Goal: Task Accomplishment & Management: Manage account settings

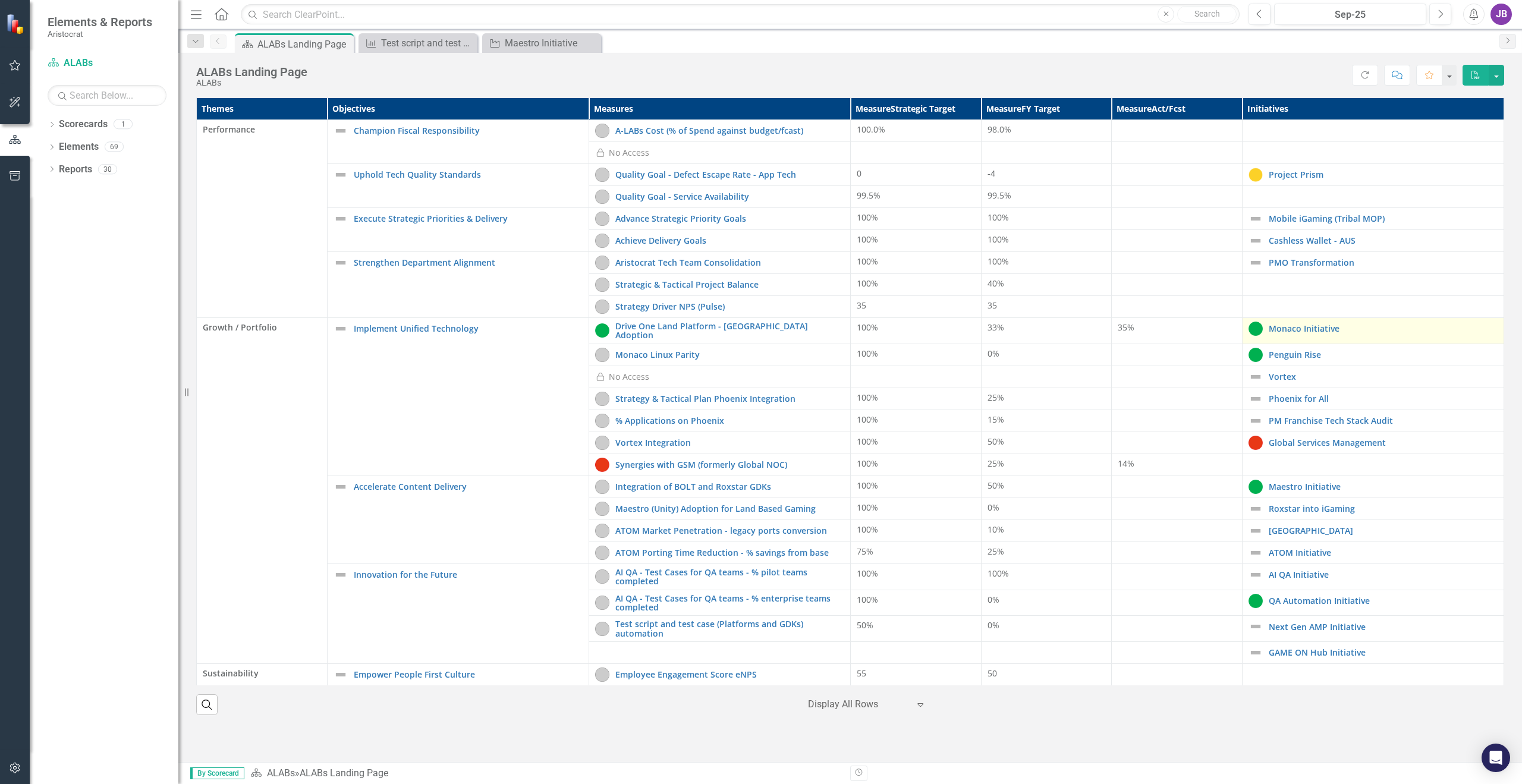
click at [1282, 334] on div "Monaco Initiative" at bounding box center [1373, 328] width 249 height 14
click at [1282, 331] on link "Monaco Initiative" at bounding box center [1383, 328] width 229 height 9
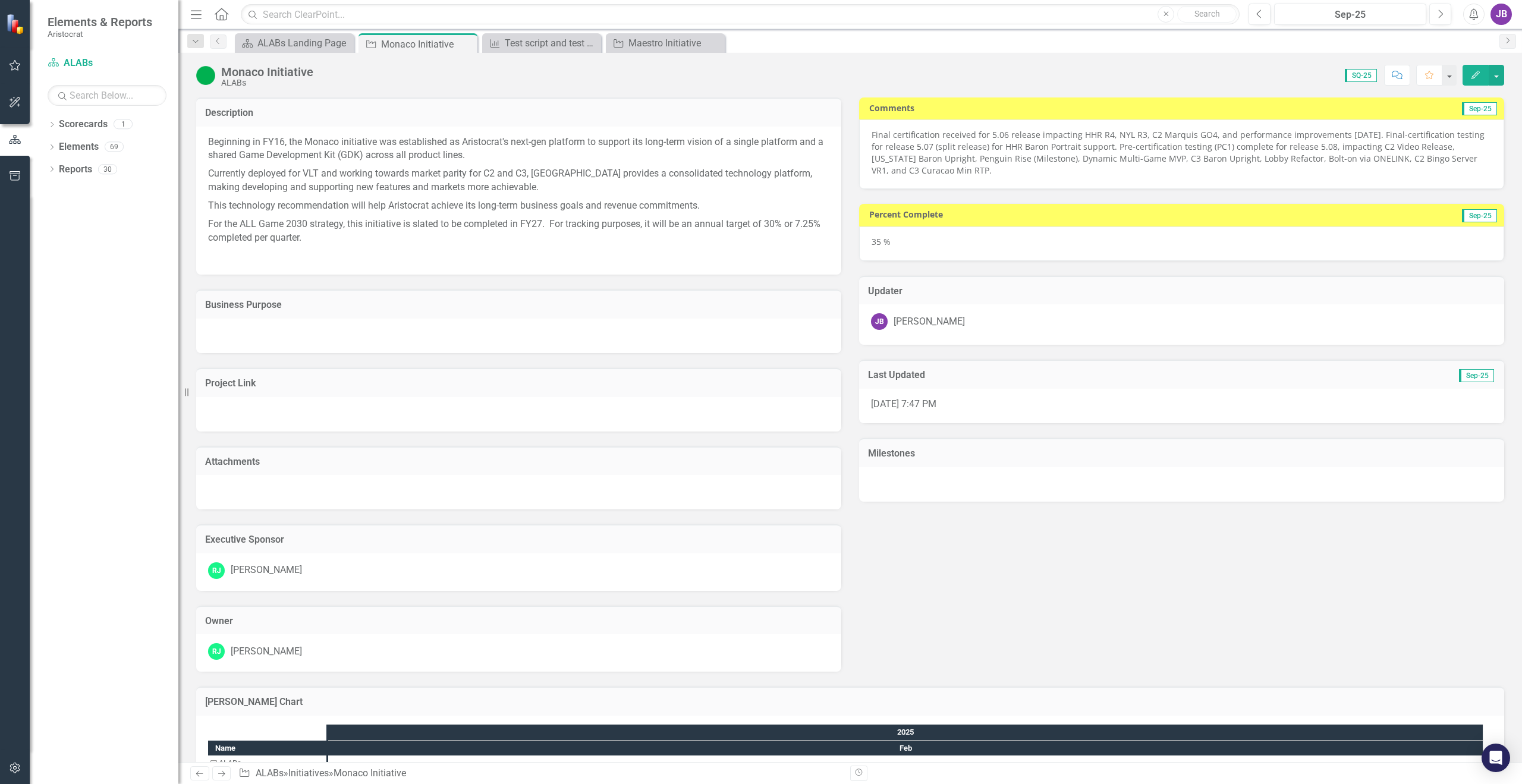
click at [979, 159] on p "Final certification received for 5.06 release impacting HHR R4, NYL R3, C2 Marq…" at bounding box center [1182, 153] width 620 height 48
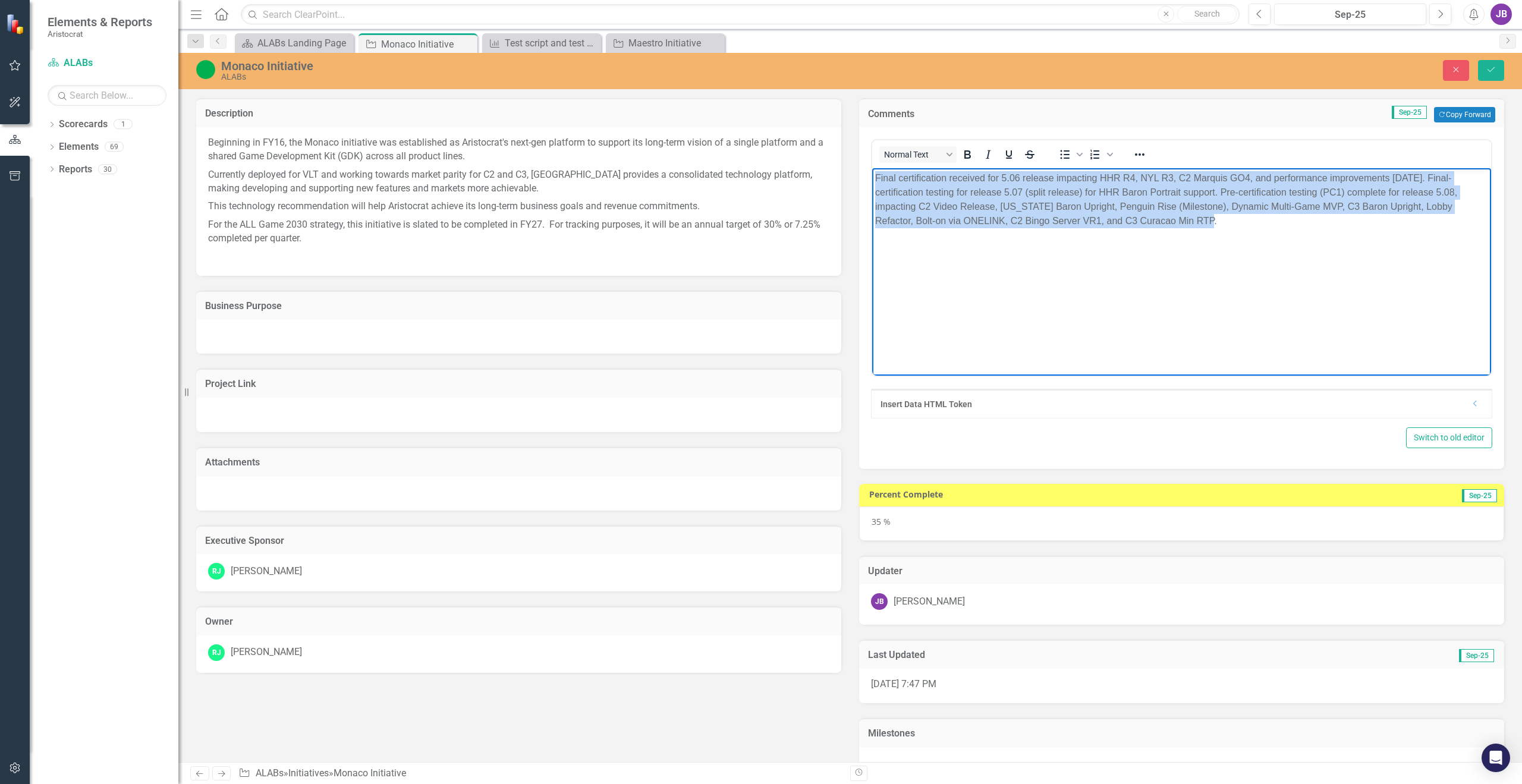
drag, startPoint x: 1210, startPoint y: 221, endPoint x: 865, endPoint y: 159, distance: 350.5
click at [872, 168] on html "Final certification received for 5.06 release impacting HHR R4, NYL R3, C2 Marq…" at bounding box center [1181, 257] width 619 height 178
copy p "Final certification received for 5.06 release impacting HHR R4, NYL R3, C2 Marq…"
click at [1267, 242] on body "Final certification received for 5.06 release impacting HHR R4, NYL R3, C2 Marq…" at bounding box center [1181, 257] width 619 height 178
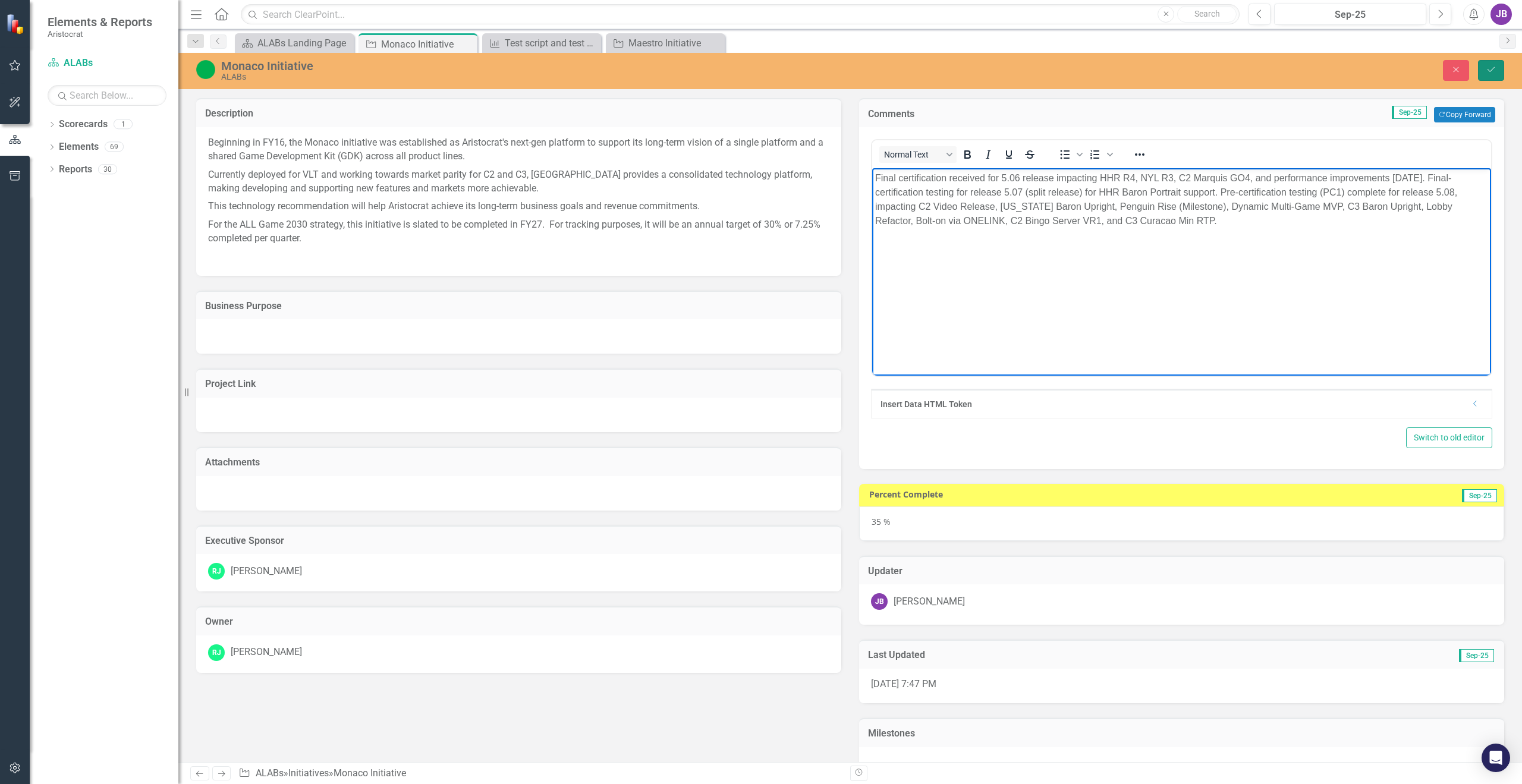
click at [1496, 72] on icon "Save" at bounding box center [1490, 70] width 11 height 9
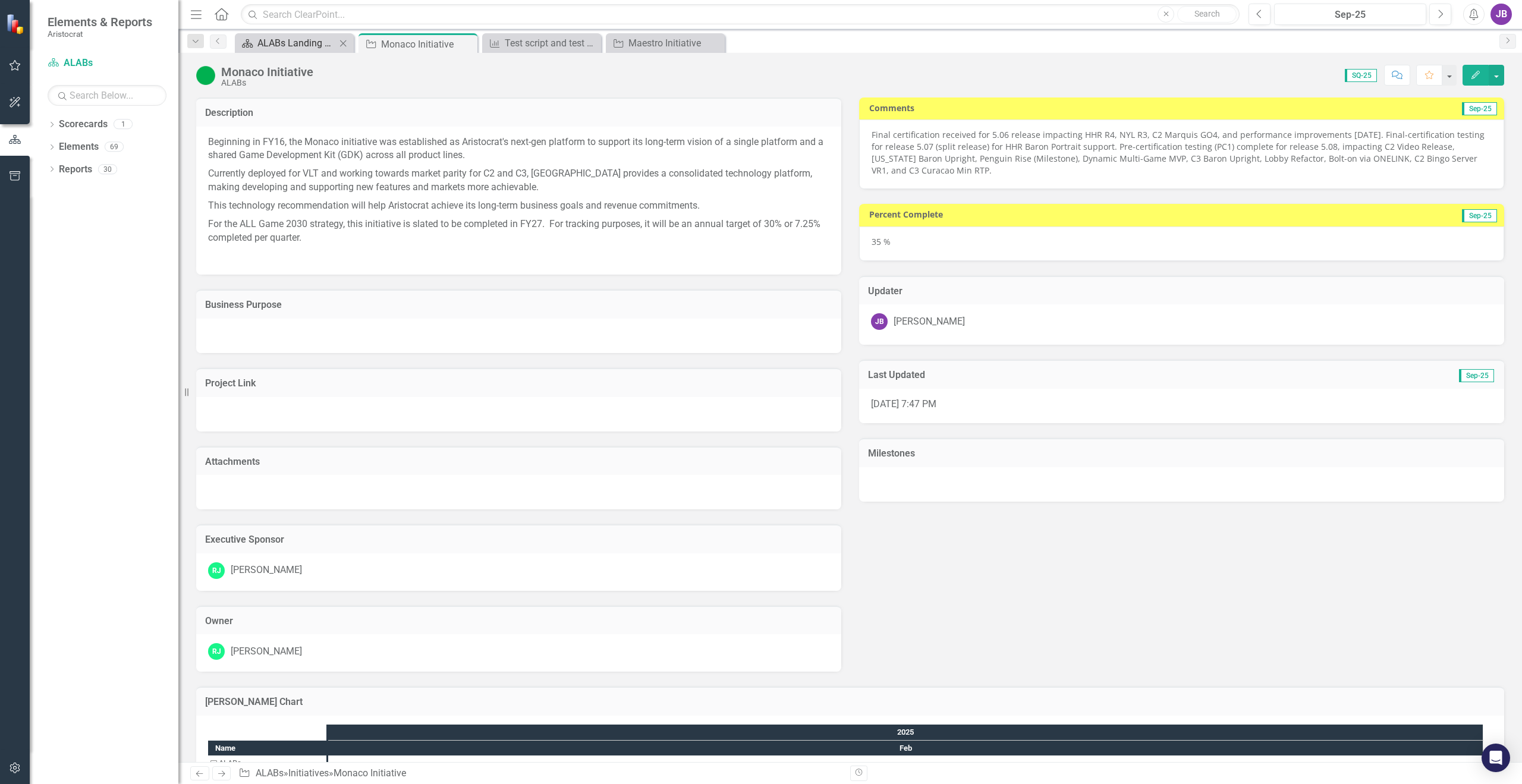
click at [283, 40] on div "ALABs Landing Page" at bounding box center [297, 43] width 78 height 14
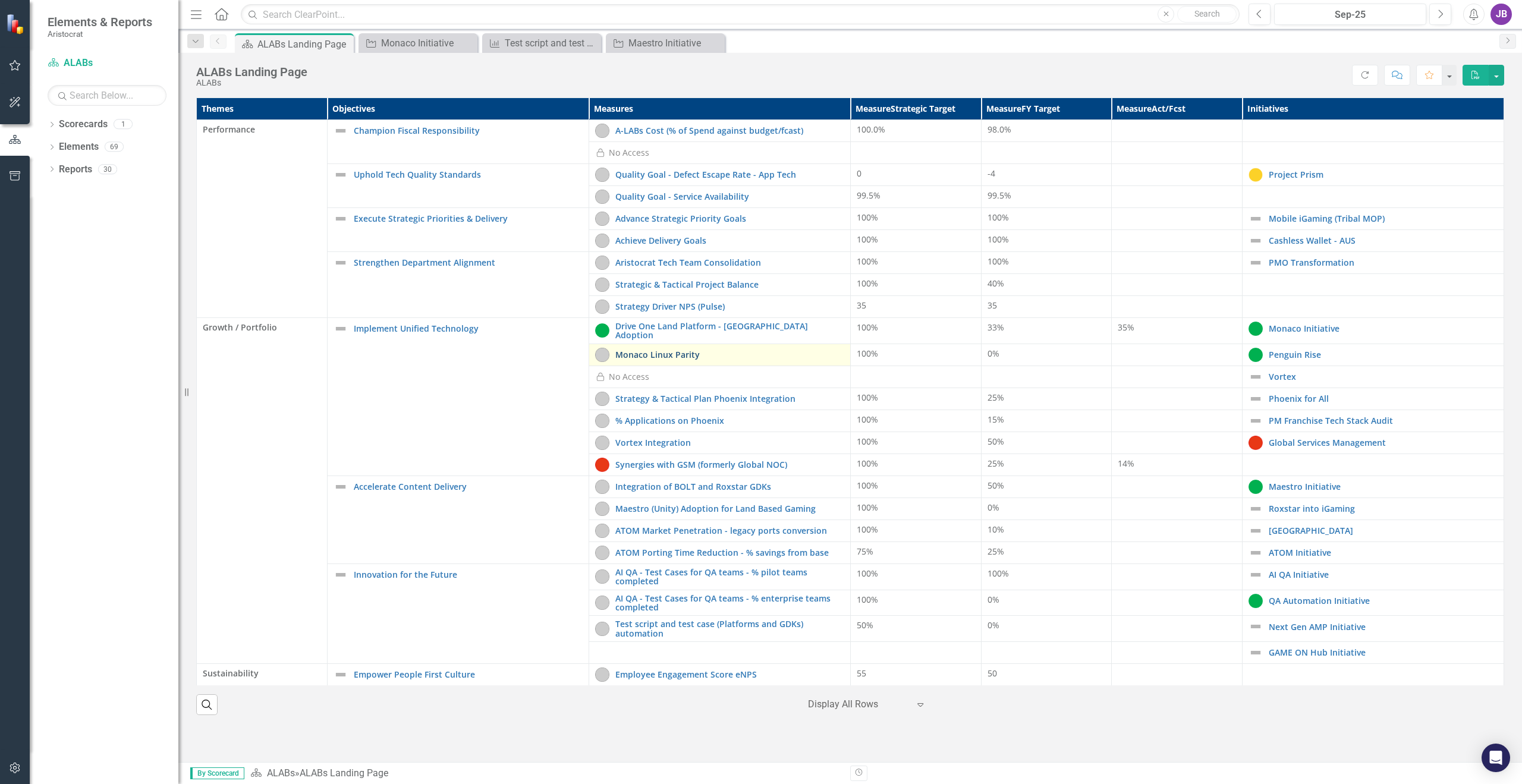
click at [660, 350] on link "Monaco Linux Parity" at bounding box center [729, 355] width 229 height 9
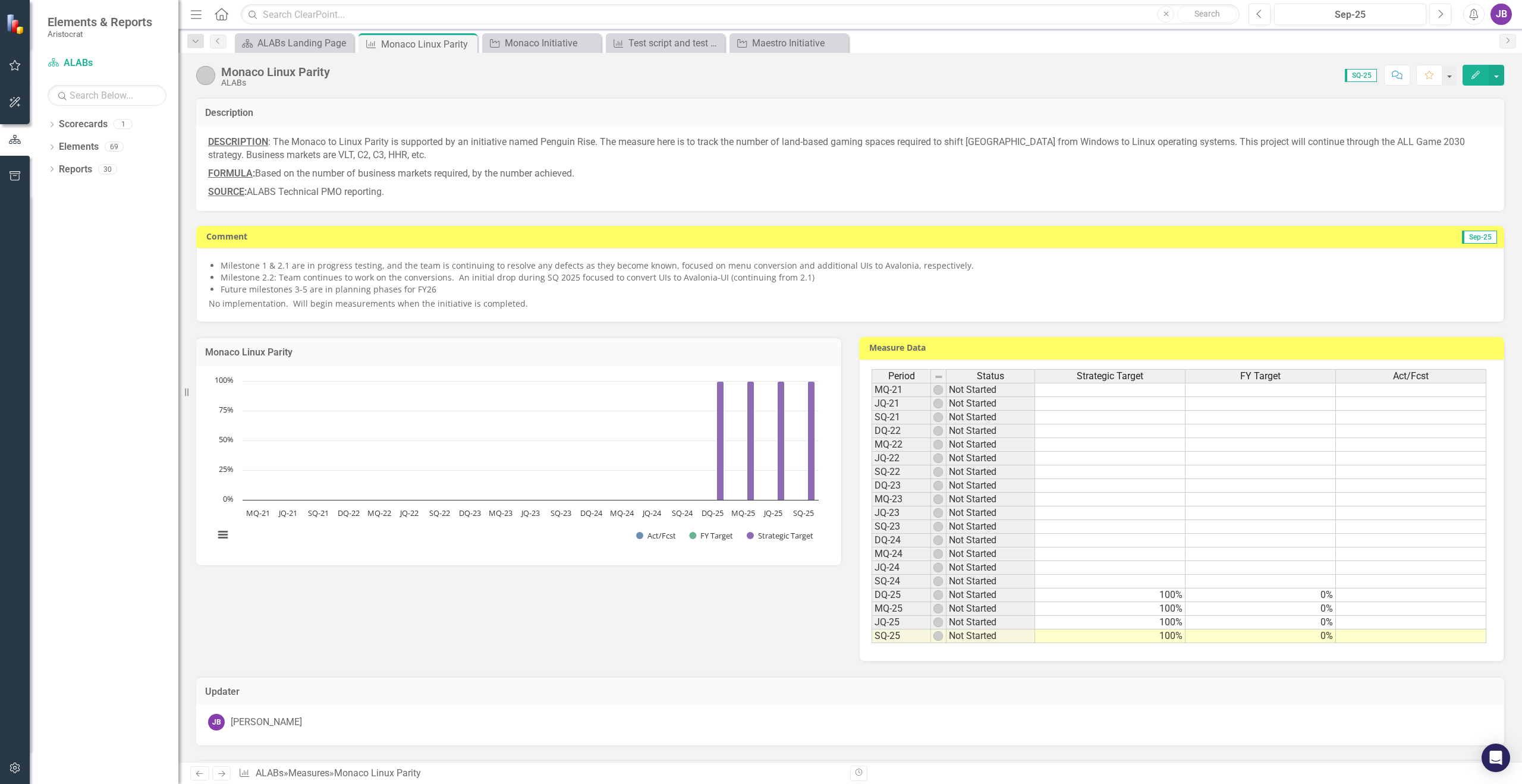
click at [407, 297] on div "Milestone 1 & 2.1 are in progress testing, and the team is continuing to resolv…" at bounding box center [850, 285] width 1283 height 50
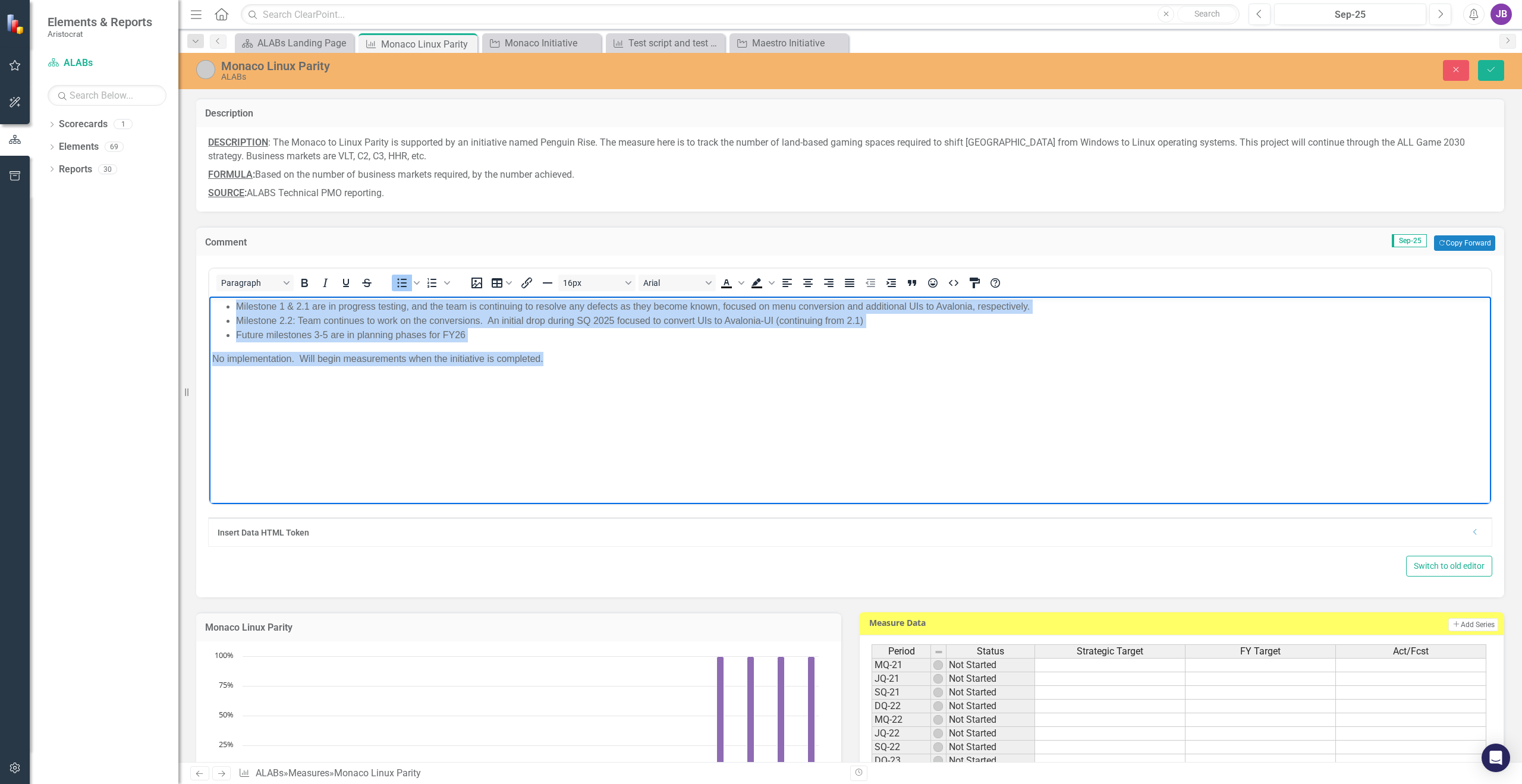
drag, startPoint x: 565, startPoint y: 360, endPoint x: 217, endPoint y: 306, distance: 352.2
click at [217, 306] on body "Milestone 1 & 2.1 are in progress testing, and the team is continuing to resolv…" at bounding box center [850, 385] width 1282 height 178
copy body "Milestone 1 & 2.1 are in progress testing, and the team is continuing to resolv…"
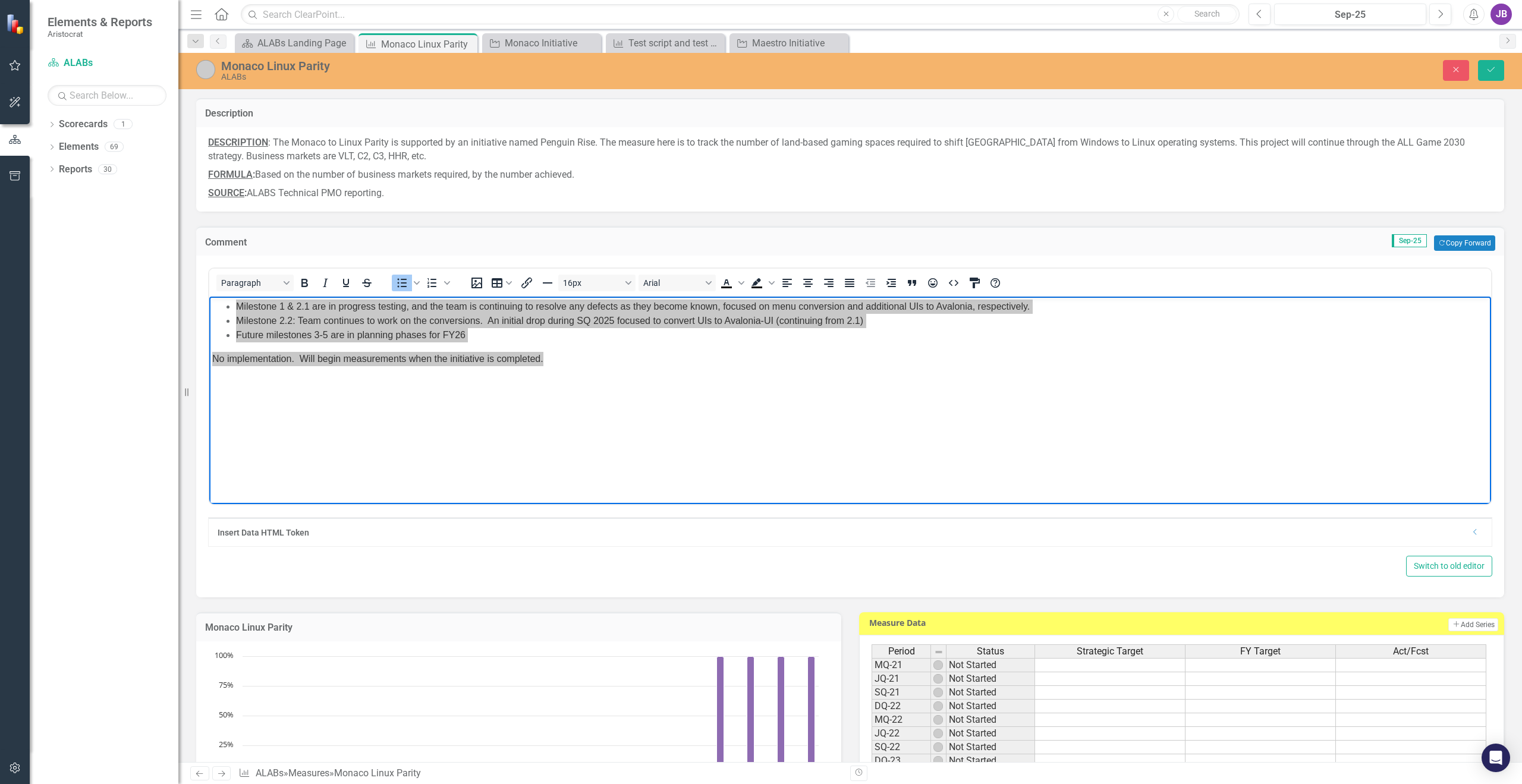
drag, startPoint x: 1497, startPoint y: 68, endPoint x: 1373, endPoint y: 235, distance: 208.0
click at [1497, 68] on button "Save" at bounding box center [1490, 70] width 26 height 20
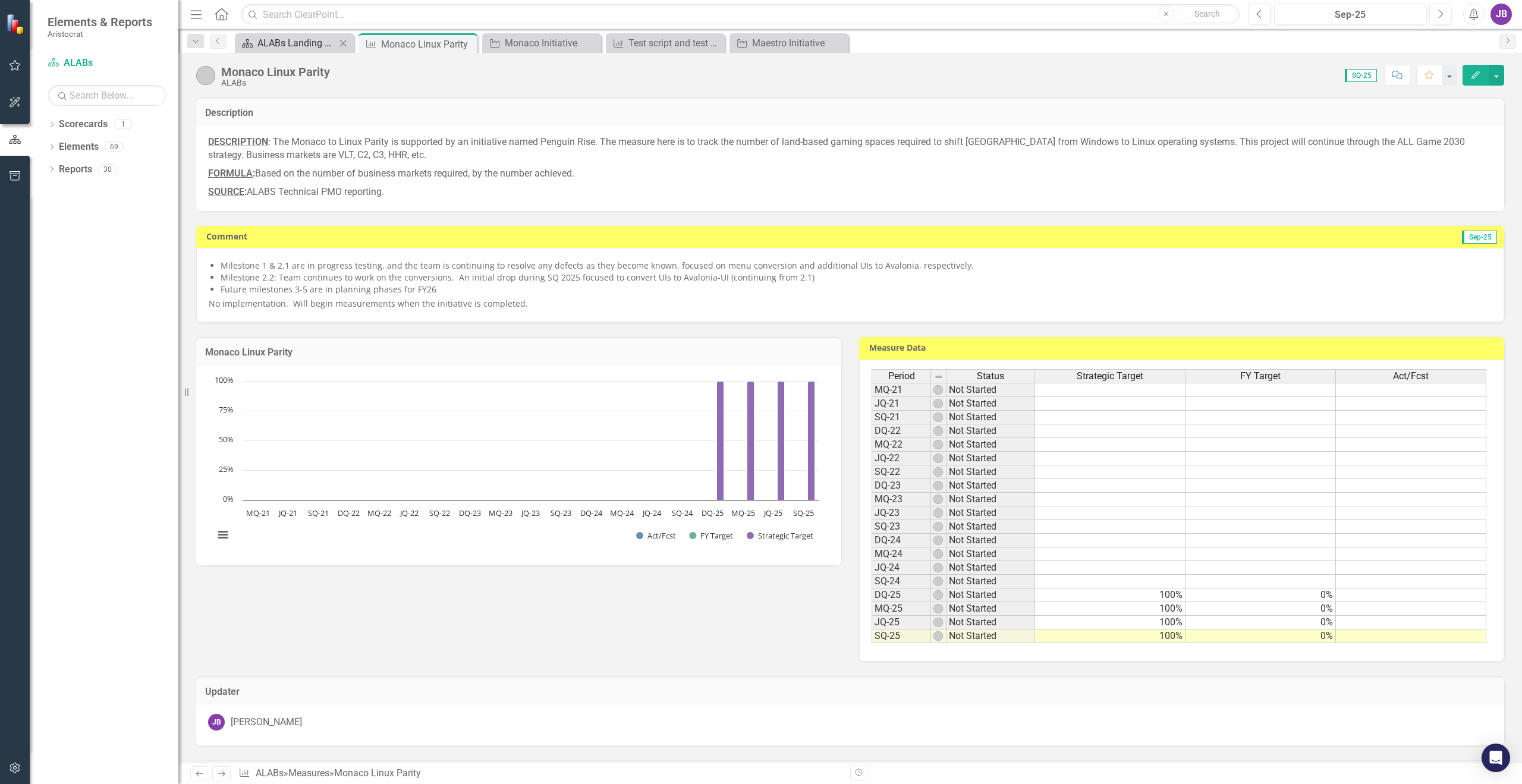
click at [285, 43] on div "ALABs Landing Page" at bounding box center [297, 43] width 78 height 14
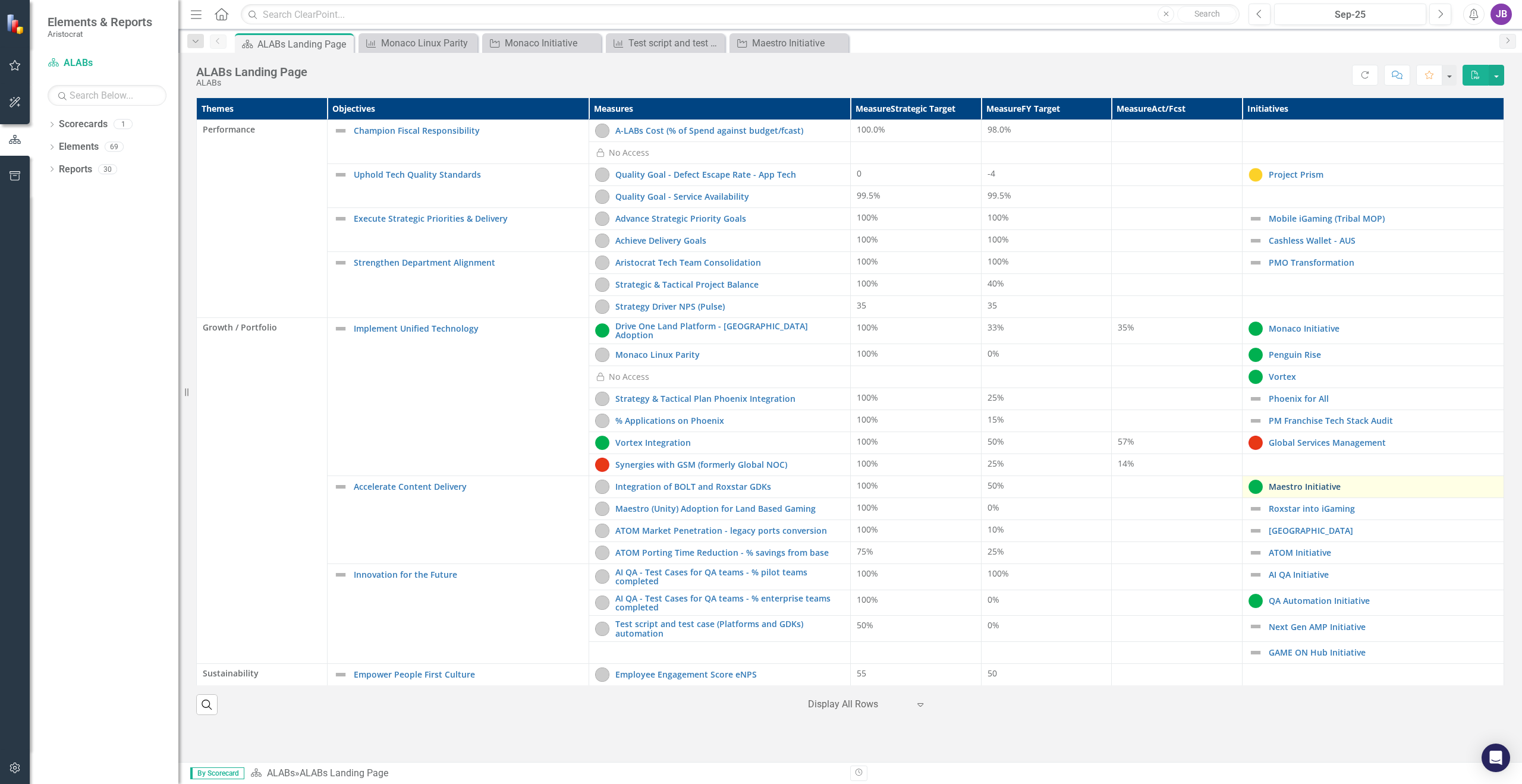
click at [1296, 482] on link "Maestro Initiative" at bounding box center [1383, 487] width 229 height 9
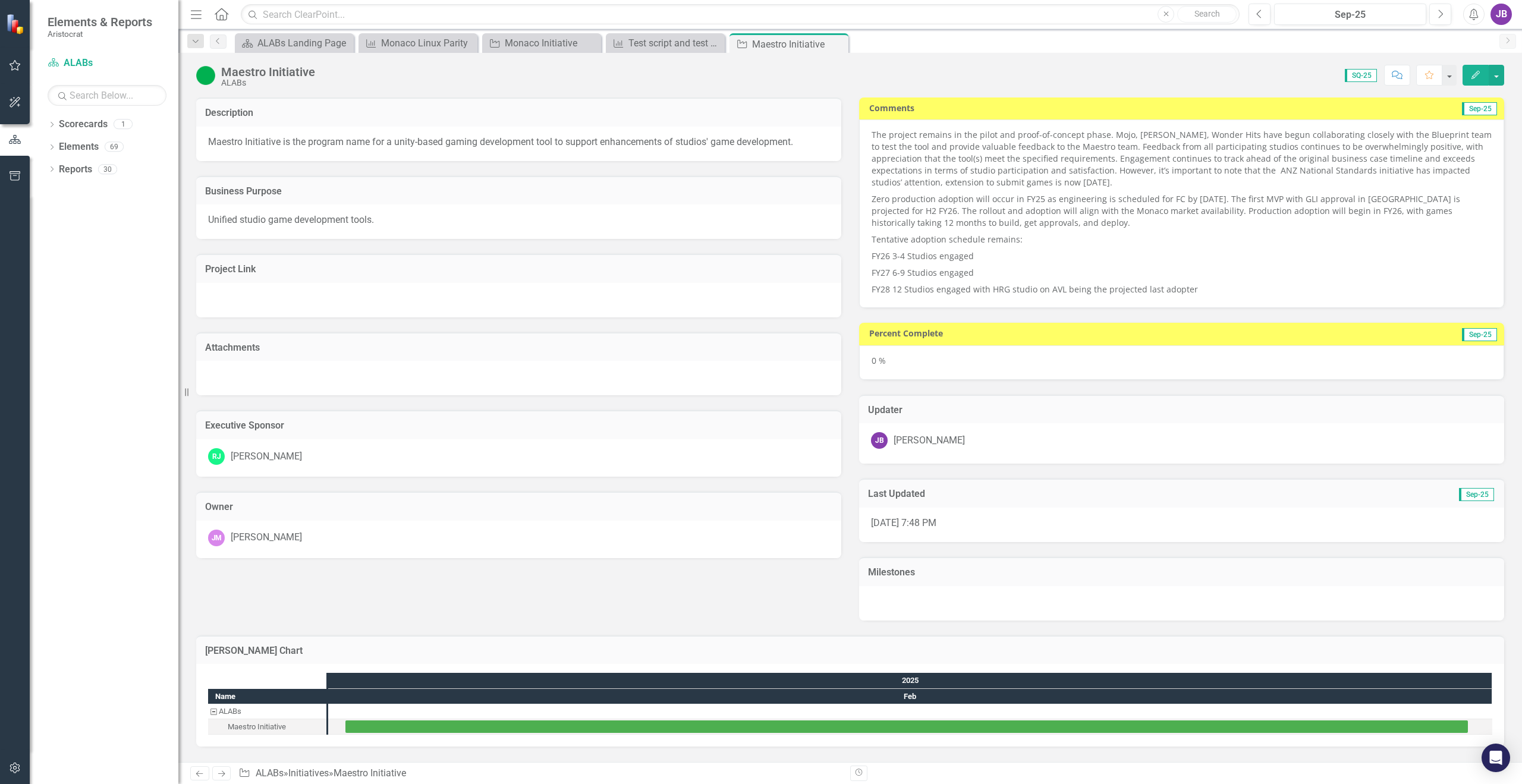
click at [129, 486] on div "Dropdown Scorecards 1 ALABs Dropdown Elements 69 Dropdown Objective Objectives …" at bounding box center [104, 450] width 148 height 670
click at [270, 43] on div "ALABs Landing Page" at bounding box center [297, 43] width 78 height 14
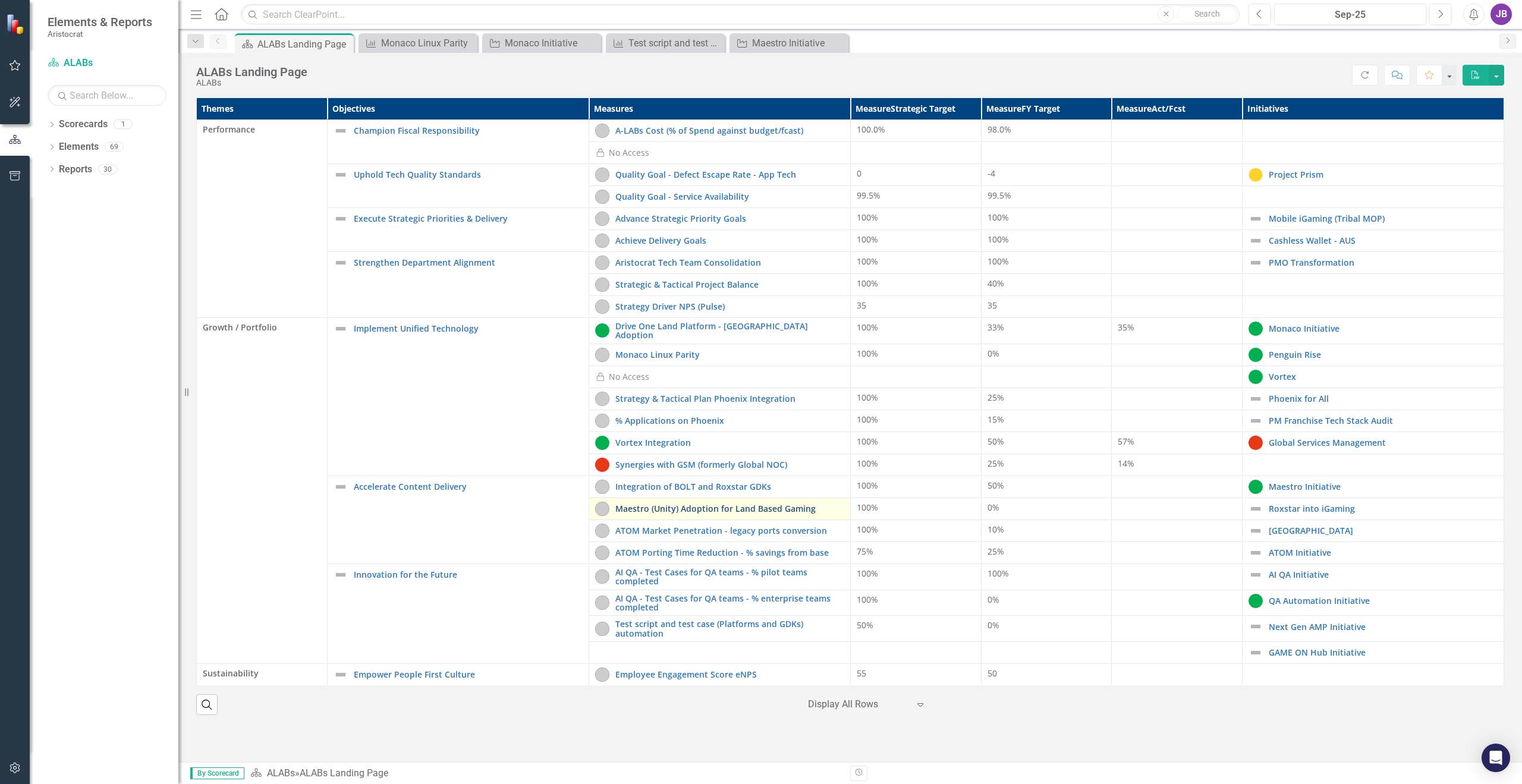
click at [706, 504] on link "Maestro (Unity) Adoption for Land Based Gaming" at bounding box center [729, 509] width 229 height 9
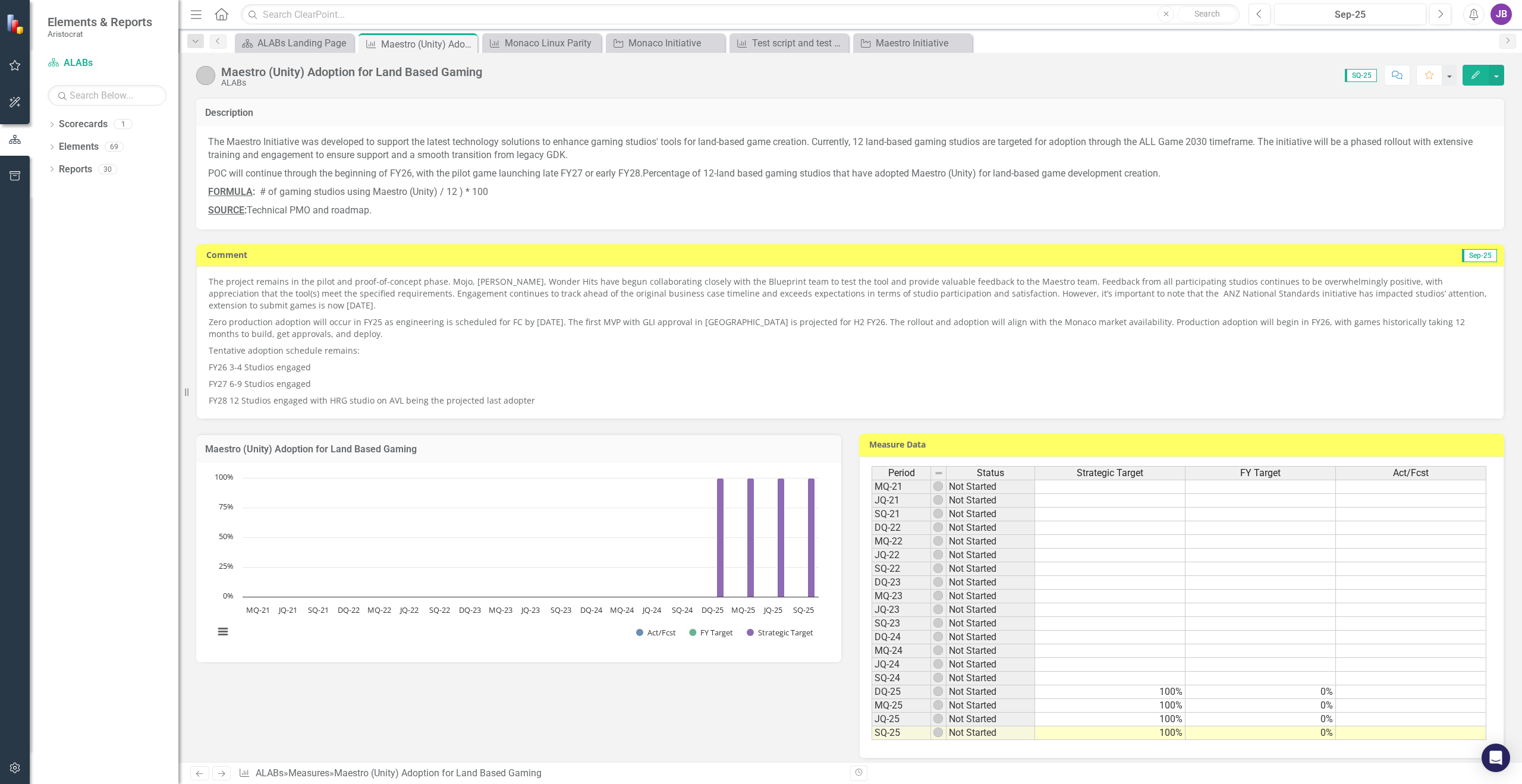
click at [396, 320] on p "Zero production adoption will occur in FY25 as engineering is scheduled for FC …" at bounding box center [850, 327] width 1283 height 28
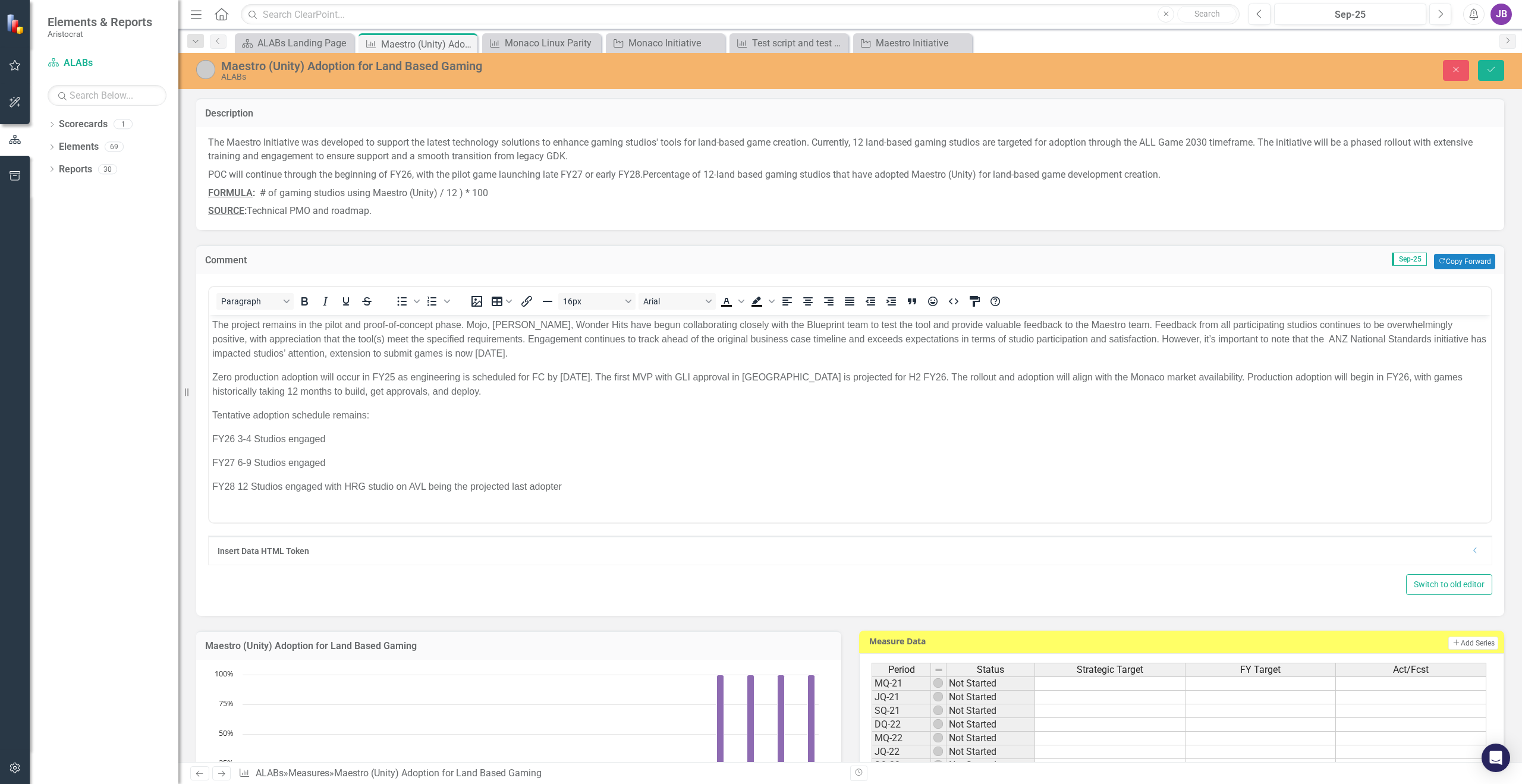
click at [213, 326] on p "The project remains in the pilot and proof-of-concept phase. Mojo, [PERSON_NAME…" at bounding box center [850, 339] width 1276 height 43
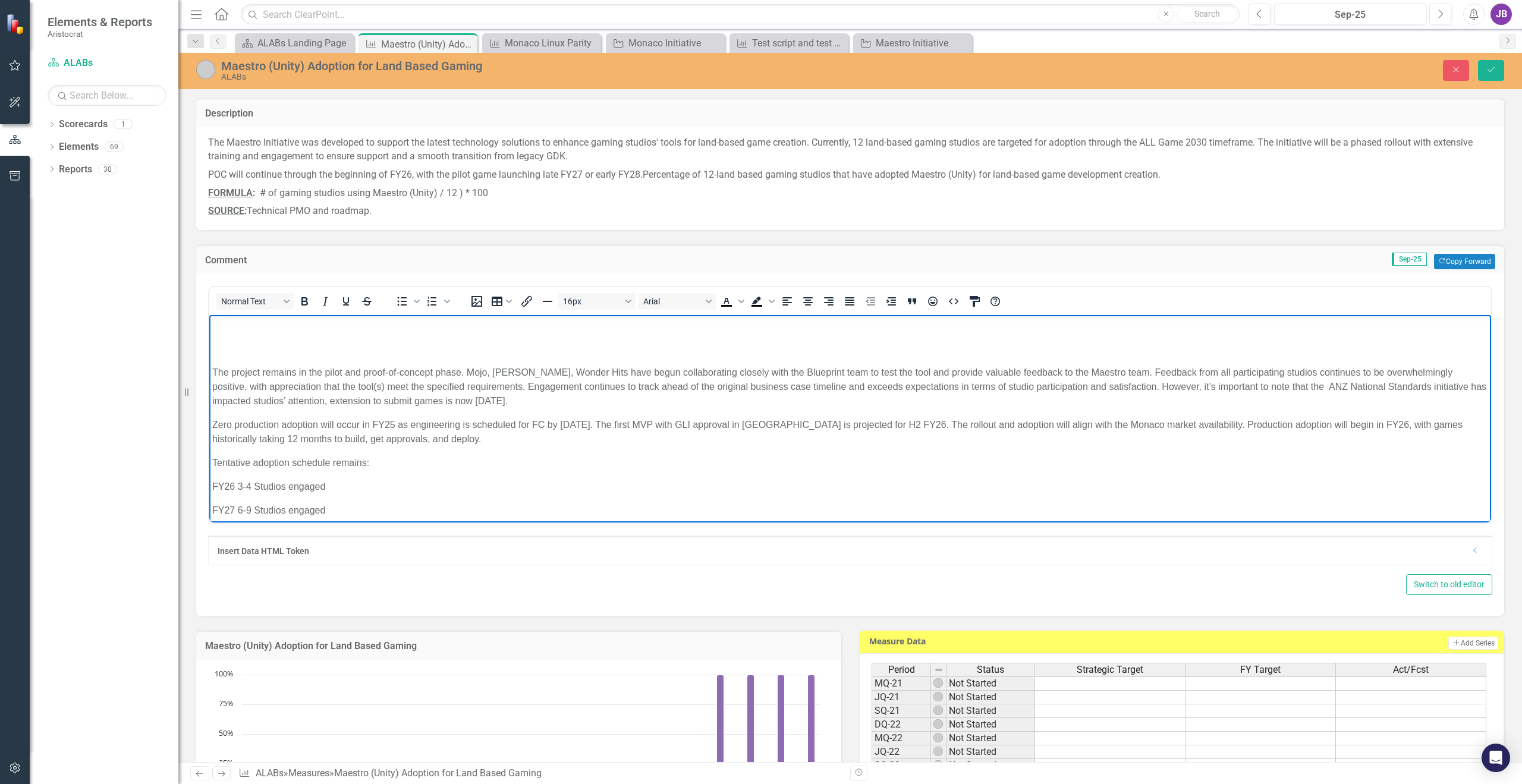
paste body "Rich Text Area. Press ALT-0 for help."
click at [252, 349] on p "Rich Text Area. Press ALT-0 for help." at bounding box center [850, 349] width 1276 height 14
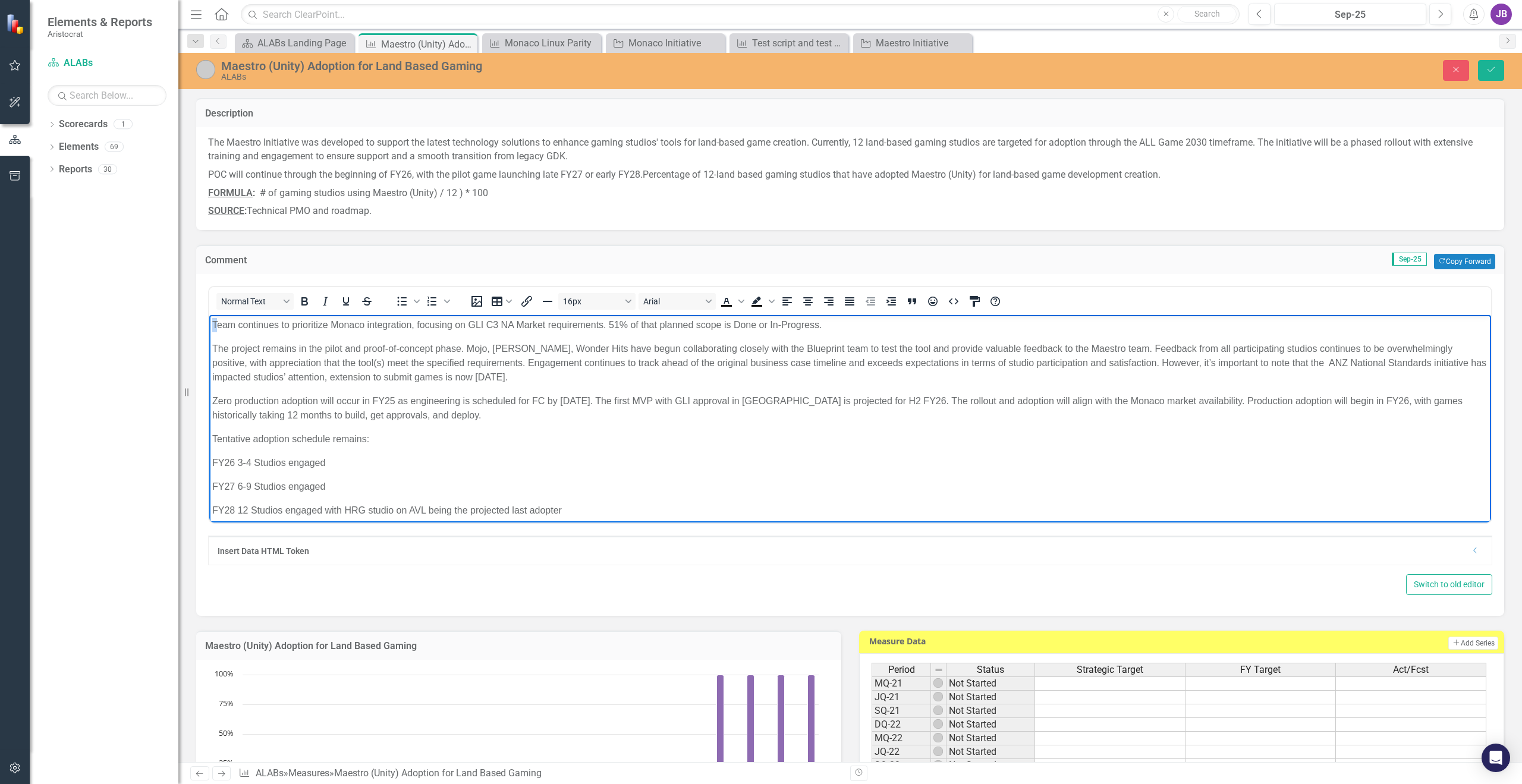
drag, startPoint x: 216, startPoint y: 324, endPoint x: 416, endPoint y: 639, distance: 373.1
click at [210, 324] on html "Team continues to prioritize Monaco integration, focusing on GLI C3 NA Market r…" at bounding box center [850, 423] width 1282 height 216
click at [589, 372] on p "The project remains in the pilot and proof-of-concept phase. Mojo, [PERSON_NAME…" at bounding box center [850, 355] width 1276 height 43
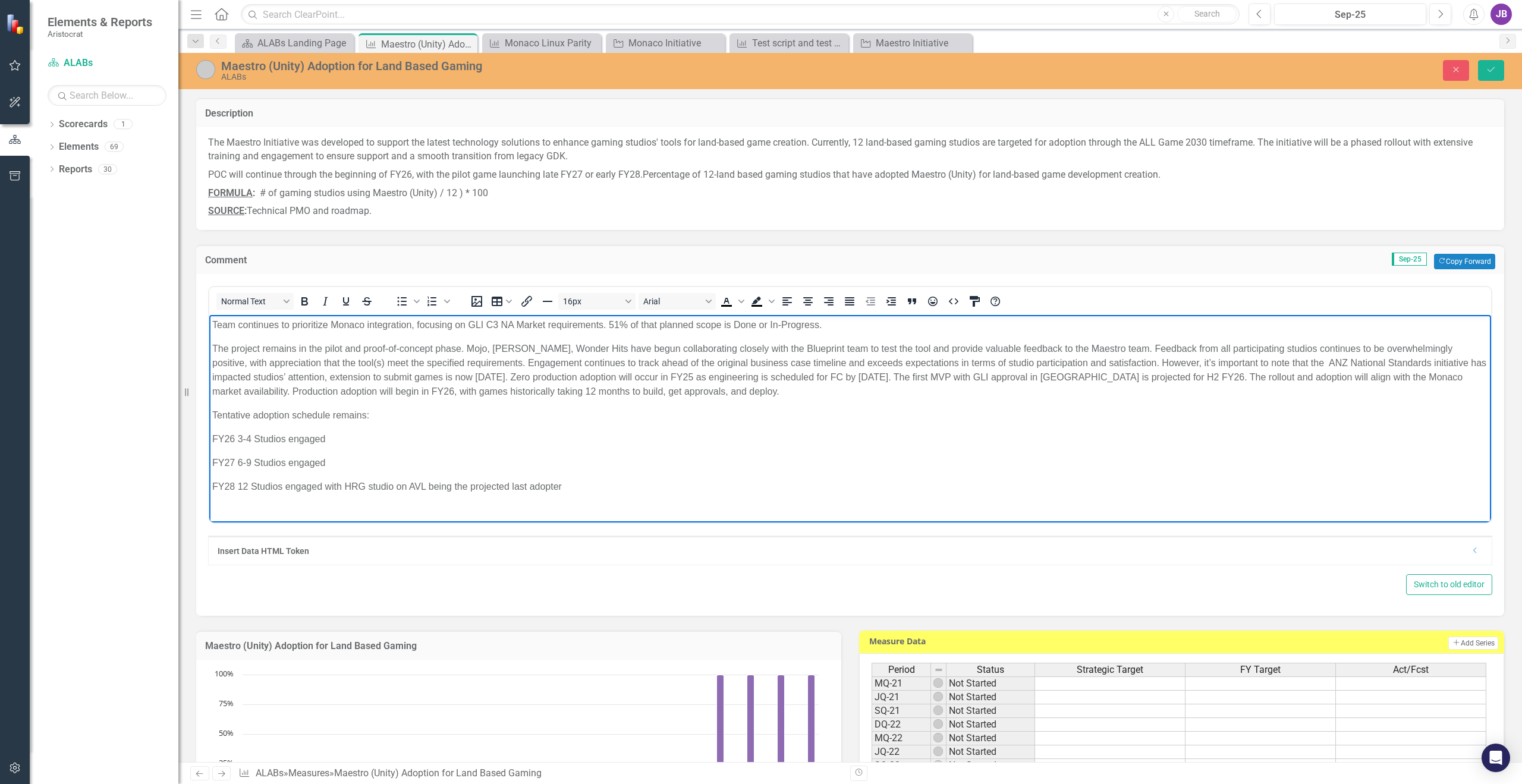
click at [261, 428] on body "Team continues to prioritize Monaco integration, focusing on GLI C3 NA Market r…" at bounding box center [850, 411] width 1282 height 192
click at [259, 453] on body "Team continues to prioritize Monaco integration, focusing on GLI C3 NA Market r…" at bounding box center [850, 411] width 1282 height 192
click at [240, 449] on body "Team continues to prioritize Monaco integration, focusing on GLI C3 NA Market r…" at bounding box center [850, 411] width 1282 height 192
click at [329, 463] on p "FY27 6-9 Studios engaged" at bounding box center [850, 463] width 1276 height 14
click at [331, 469] on p "FY27 6-9 Studios engaged" at bounding box center [850, 463] width 1276 height 14
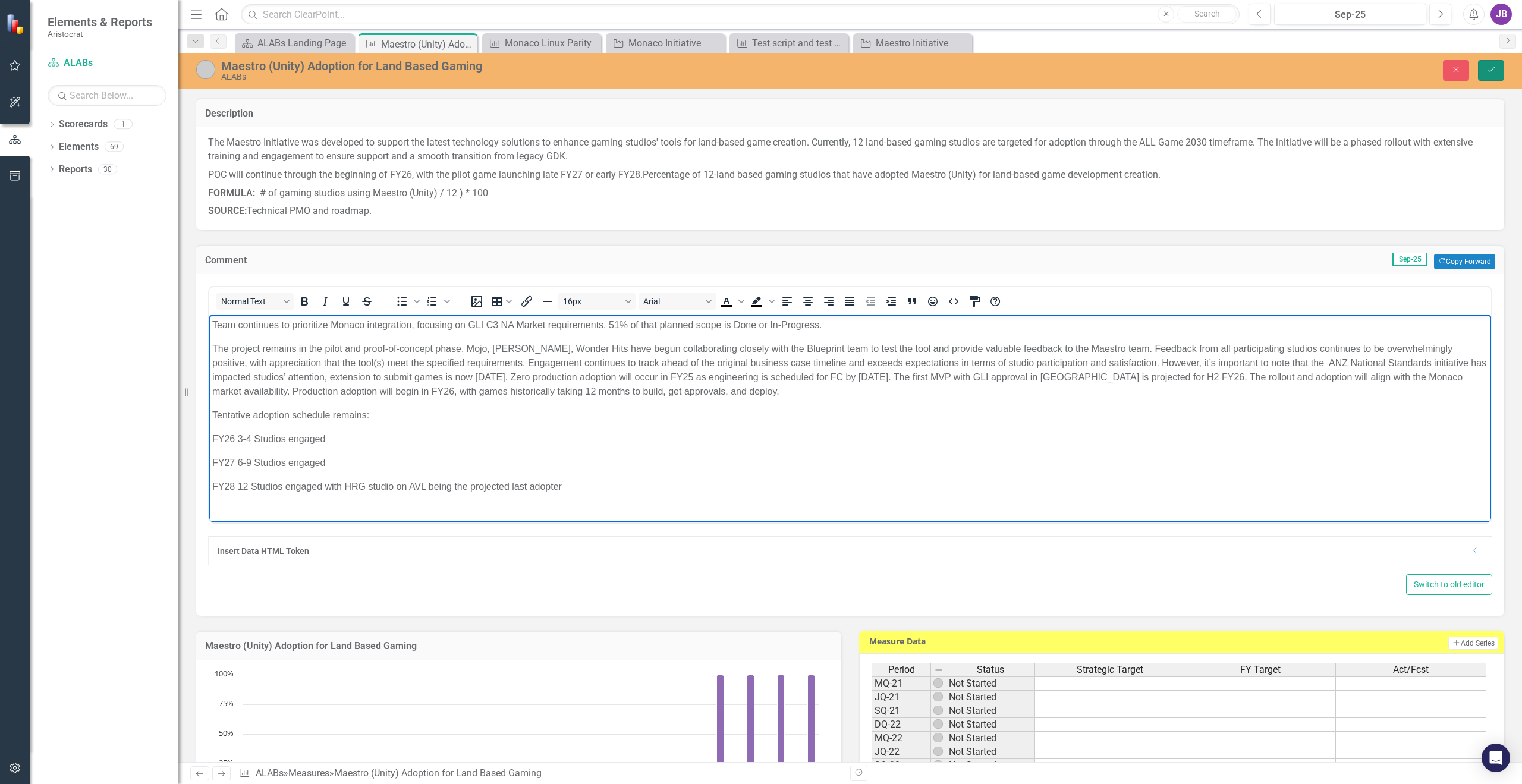
click at [1487, 62] on button "Save" at bounding box center [1490, 70] width 26 height 20
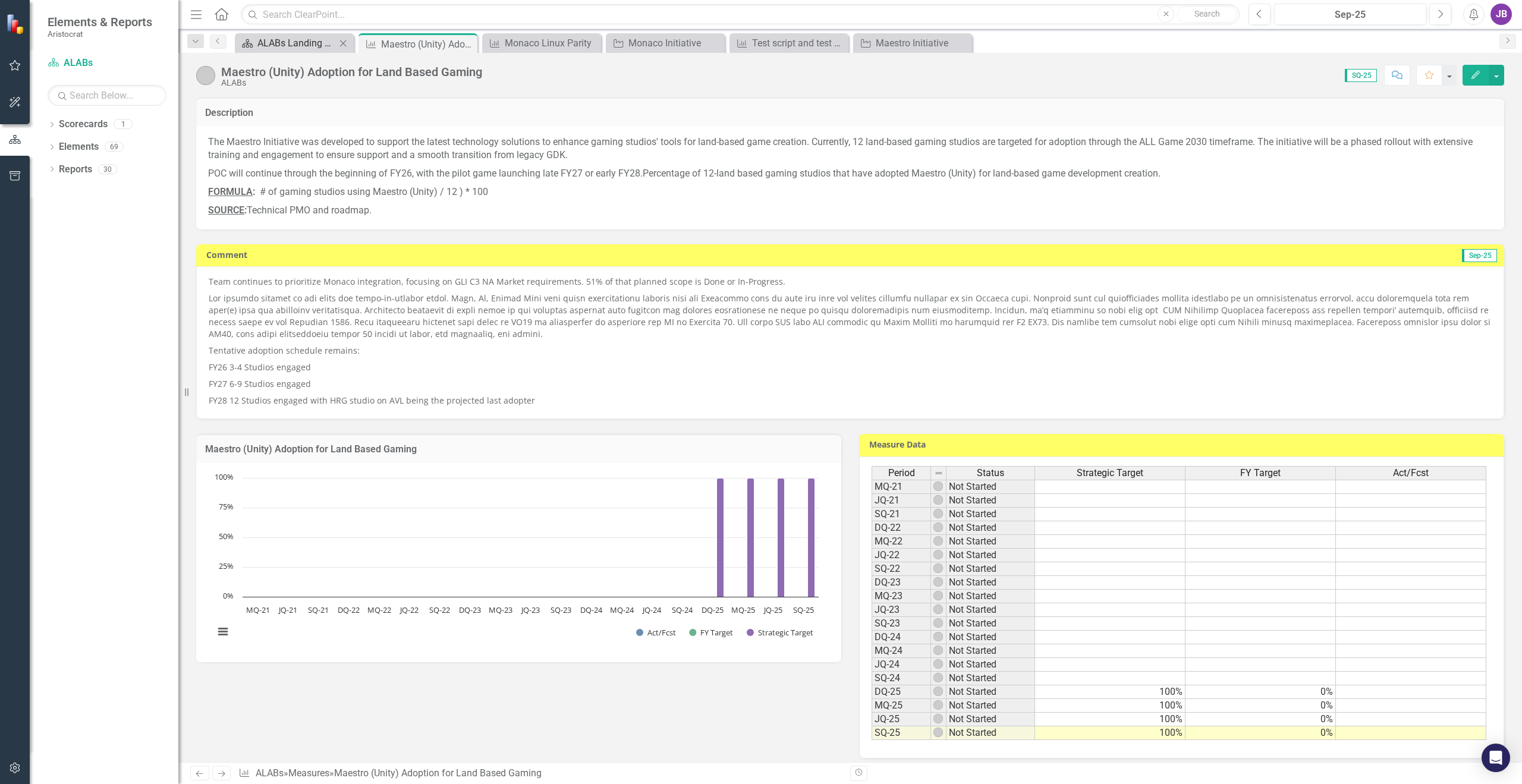
click at [265, 40] on div "ALABs Landing Page" at bounding box center [297, 43] width 78 height 14
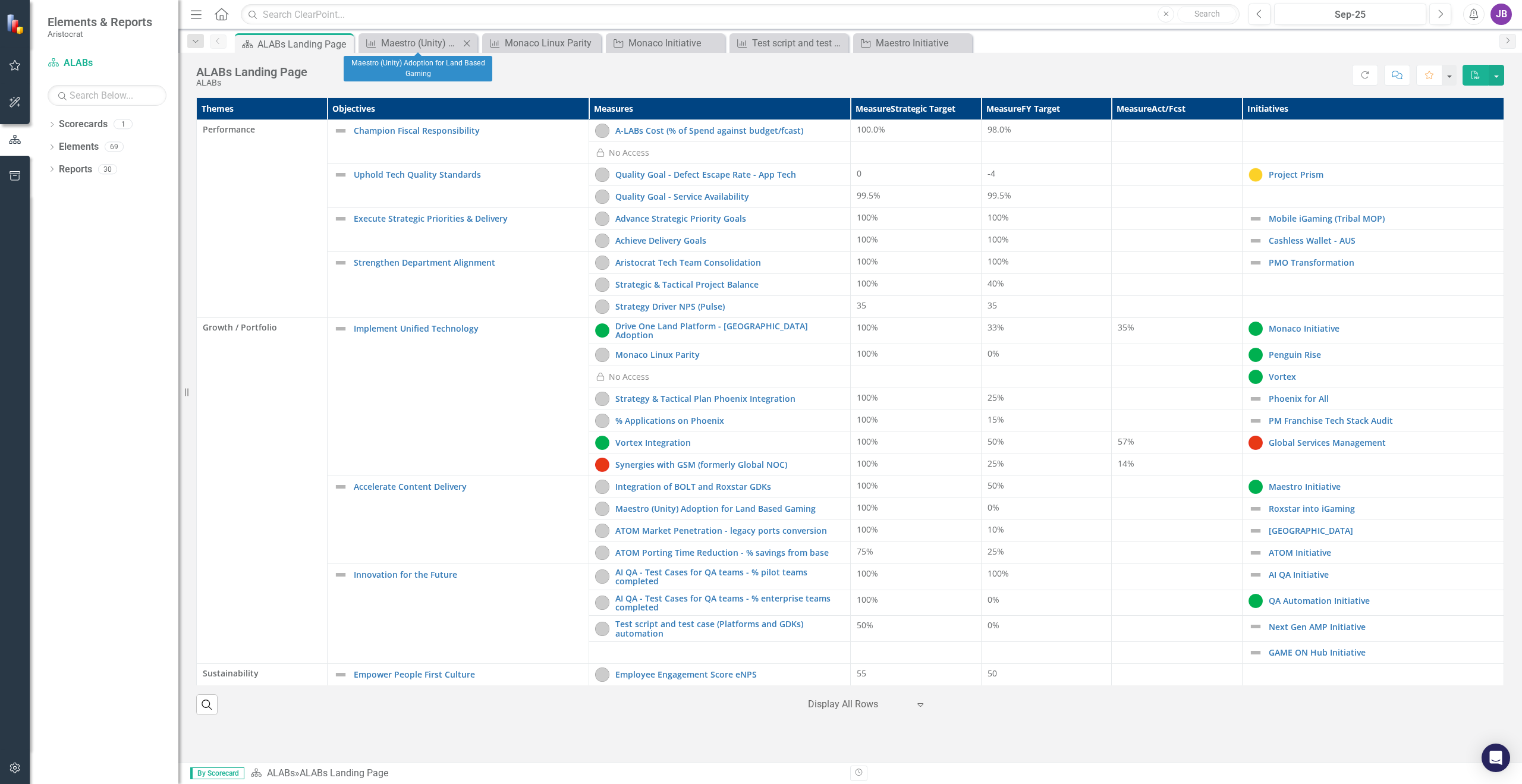
click at [469, 43] on icon "Close" at bounding box center [467, 43] width 12 height 9
click at [0, 0] on icon "Close" at bounding box center [0, 0] width 0 height 0
click at [469, 43] on icon "Close" at bounding box center [467, 43] width 12 height 9
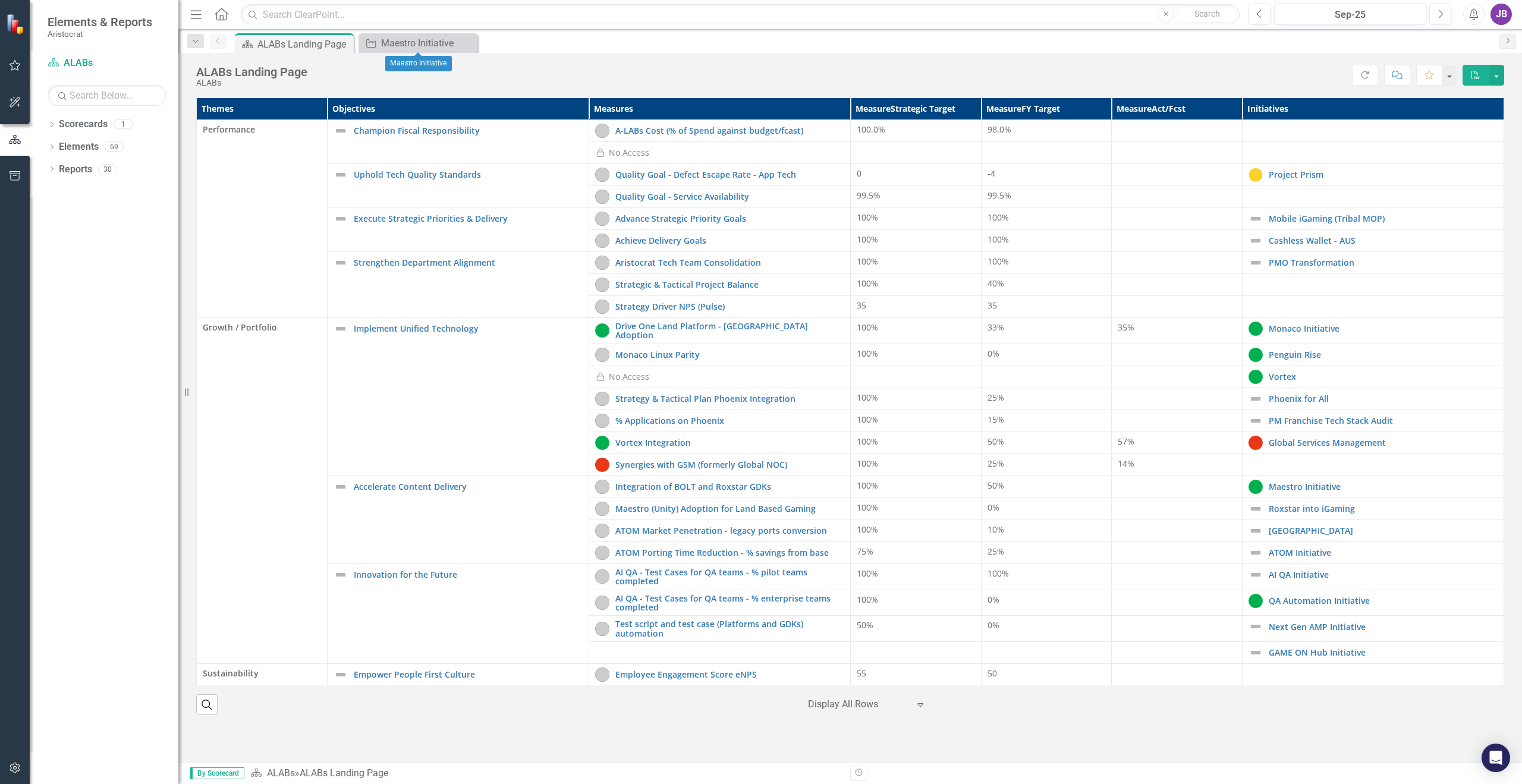
click at [0, 0] on icon "Close" at bounding box center [0, 0] width 0 height 0
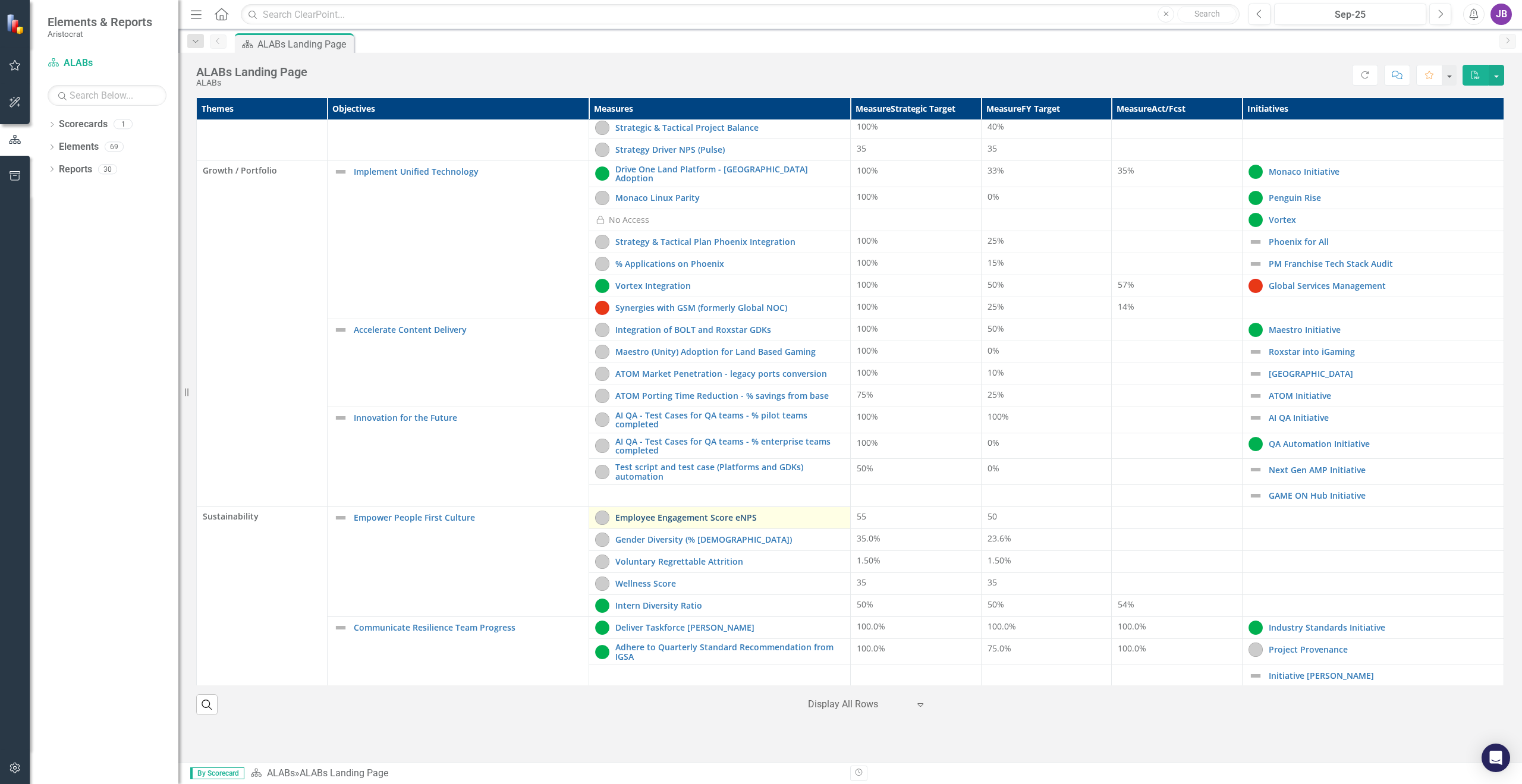
scroll to position [199, 0]
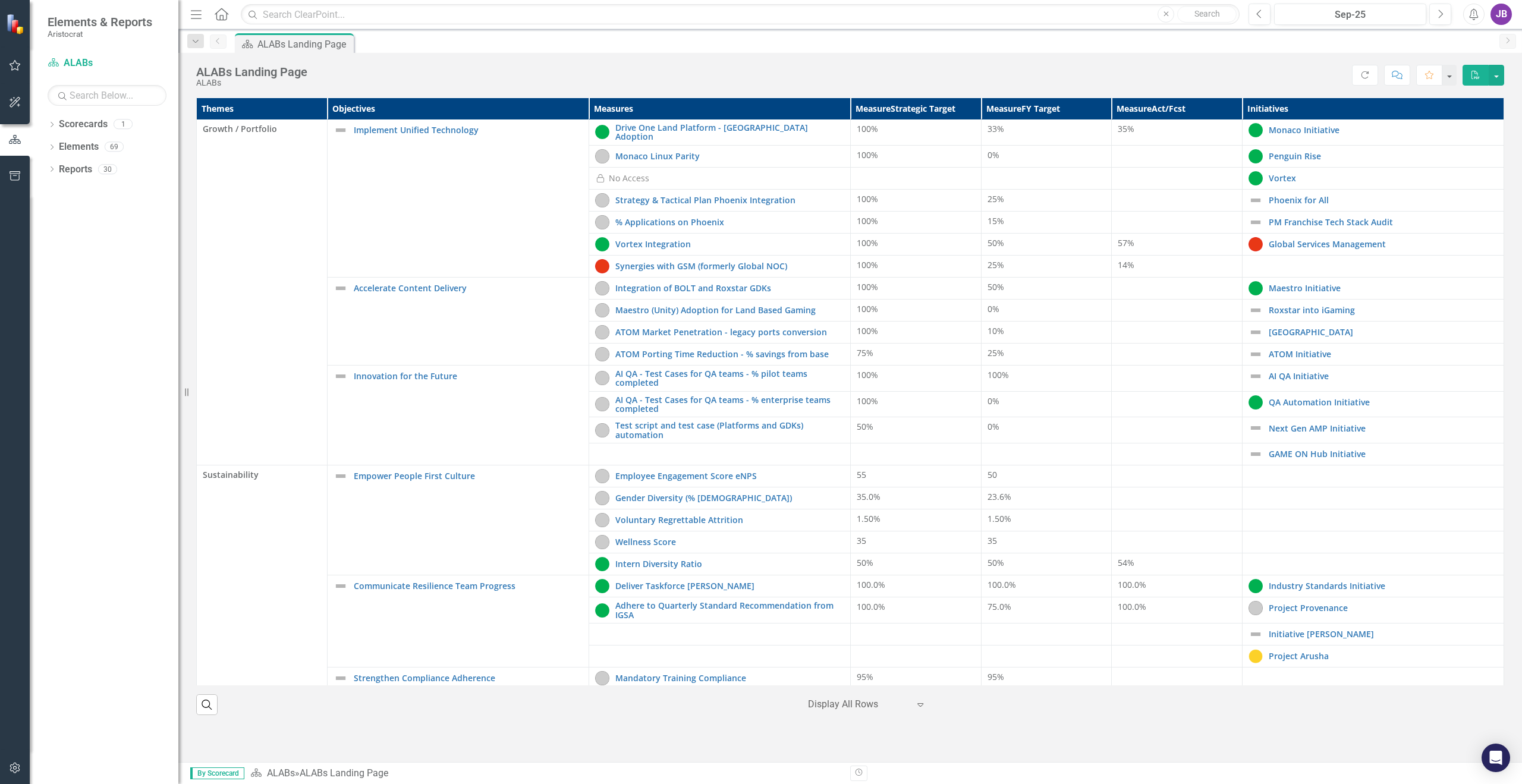
click at [252, 736] on div "Themes Objectives Measures Measure Strategic Target Measure FY Target Measure A…" at bounding box center [850, 429] width 1344 height 665
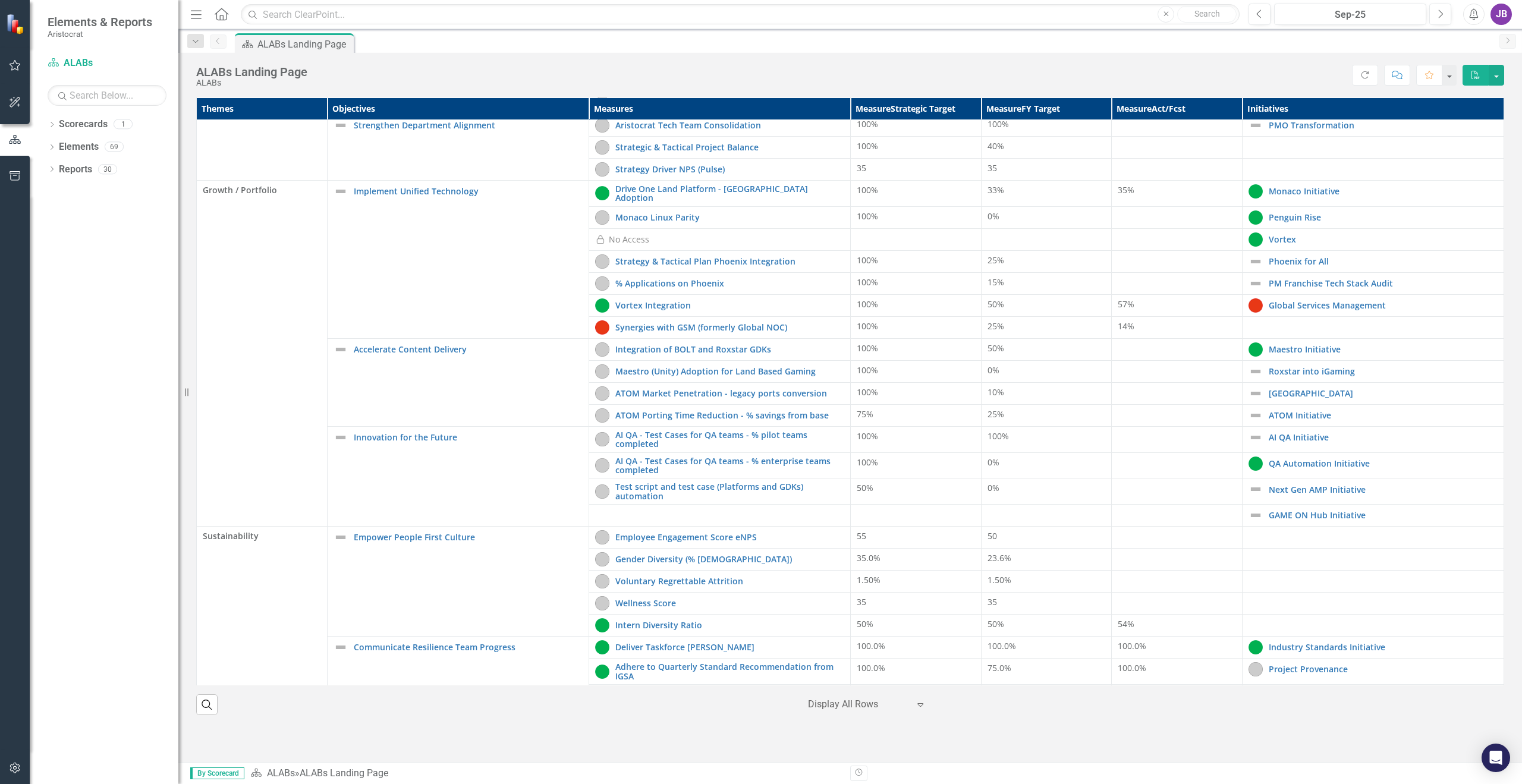
scroll to position [79, 0]
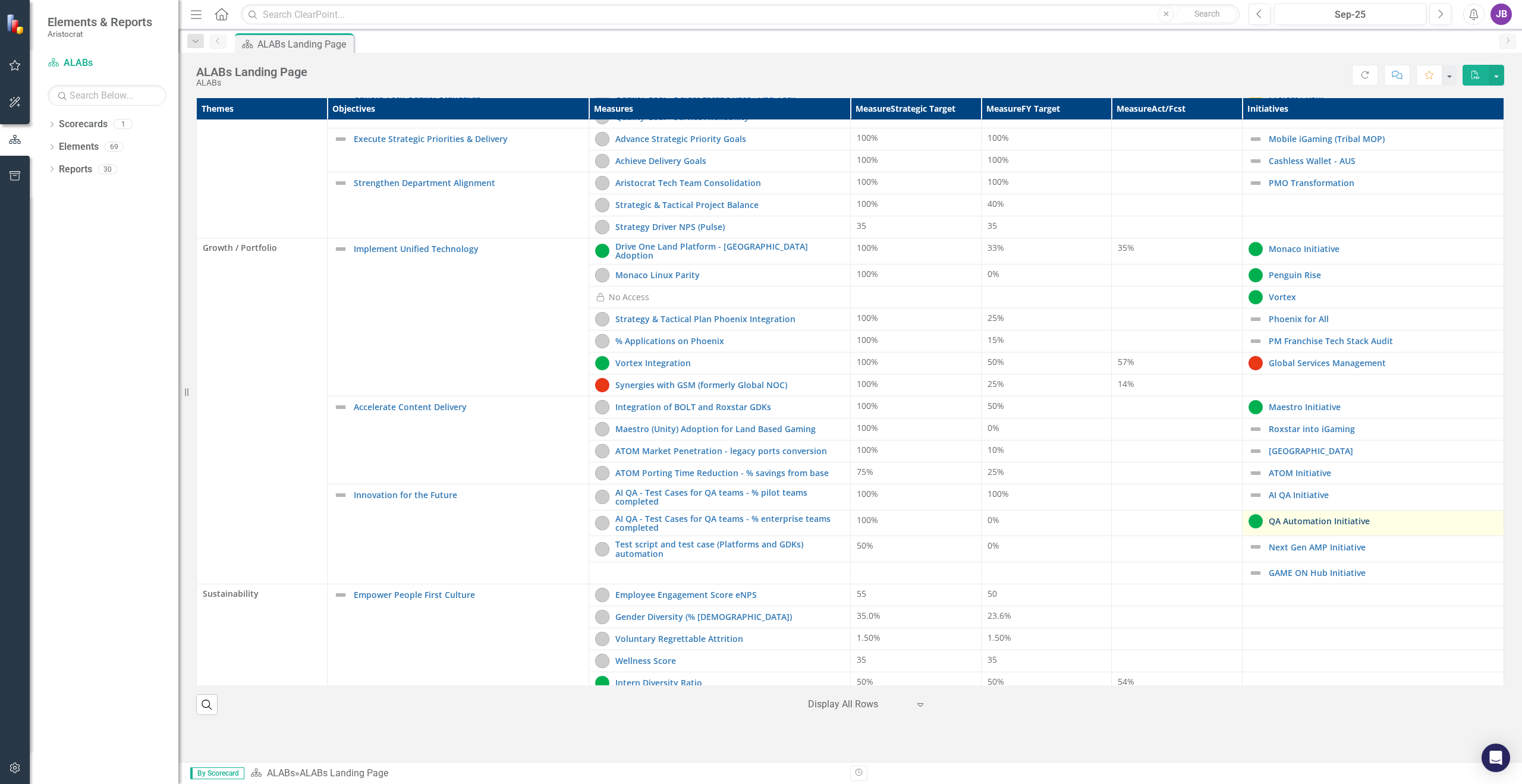
click at [1273, 518] on link "QA Automation Initiative" at bounding box center [1383, 521] width 229 height 9
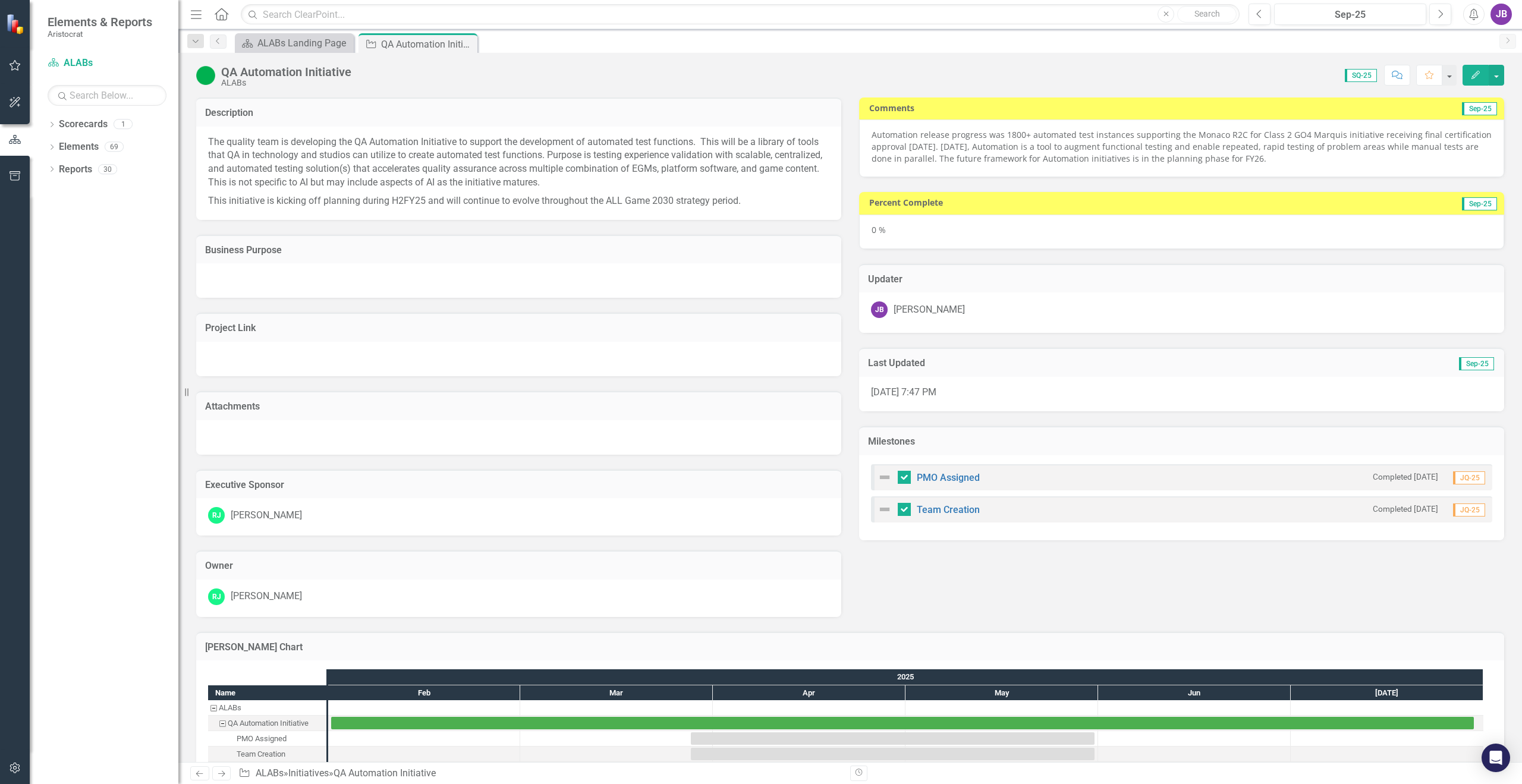
click at [914, 139] on p "Automation release progress was 1800+ automated test instances supporting the M…" at bounding box center [1182, 147] width 620 height 36
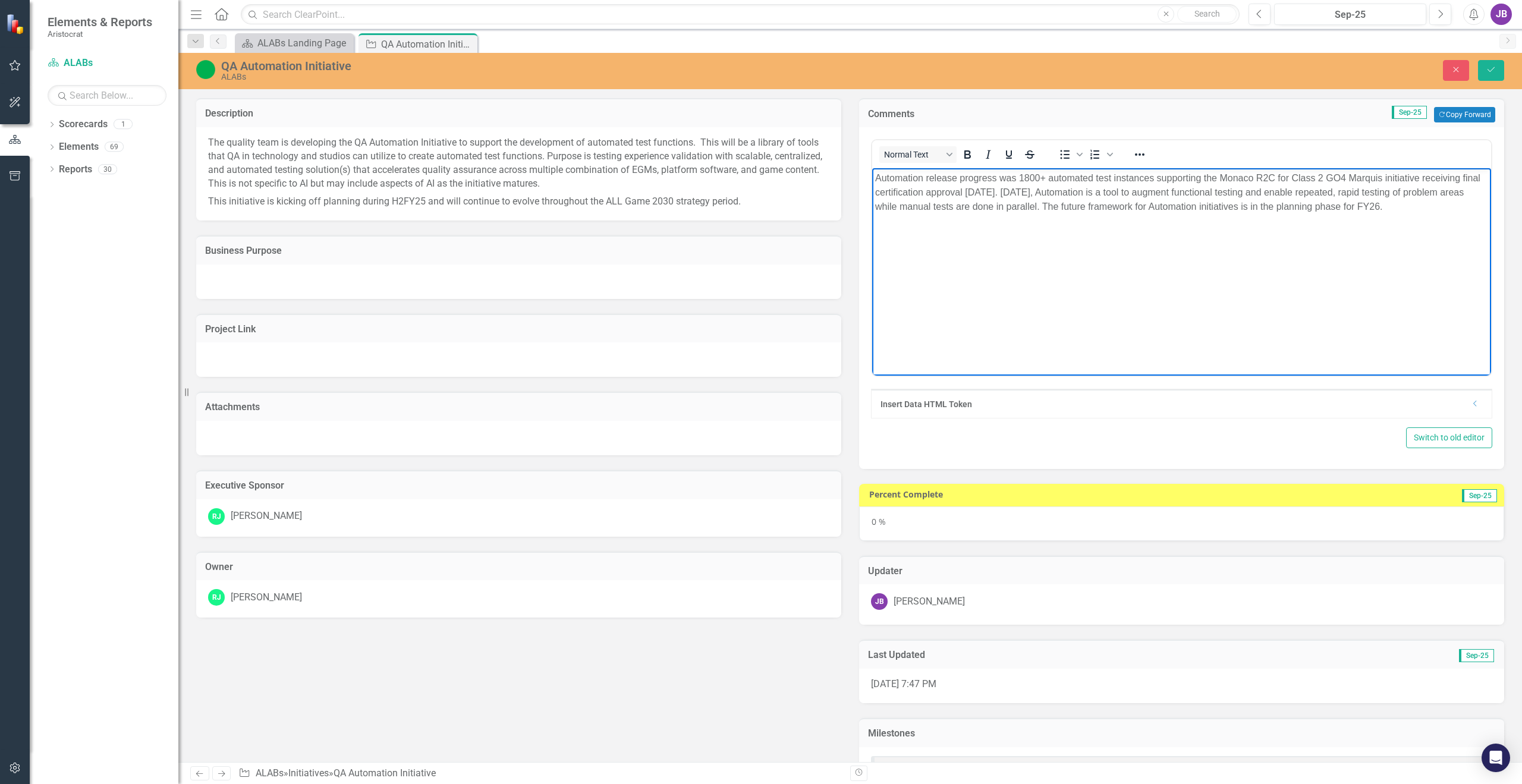
drag, startPoint x: 875, startPoint y: 179, endPoint x: 1409, endPoint y: 219, distance: 535.5
click at [1409, 219] on body "Automation release progress was 1800+ automated test instances supporting the M…" at bounding box center [1181, 257] width 619 height 178
copy p "Automation release progress was 1800+ automated test instances supporting the M…"
click at [1486, 78] on button "Save" at bounding box center [1490, 70] width 26 height 20
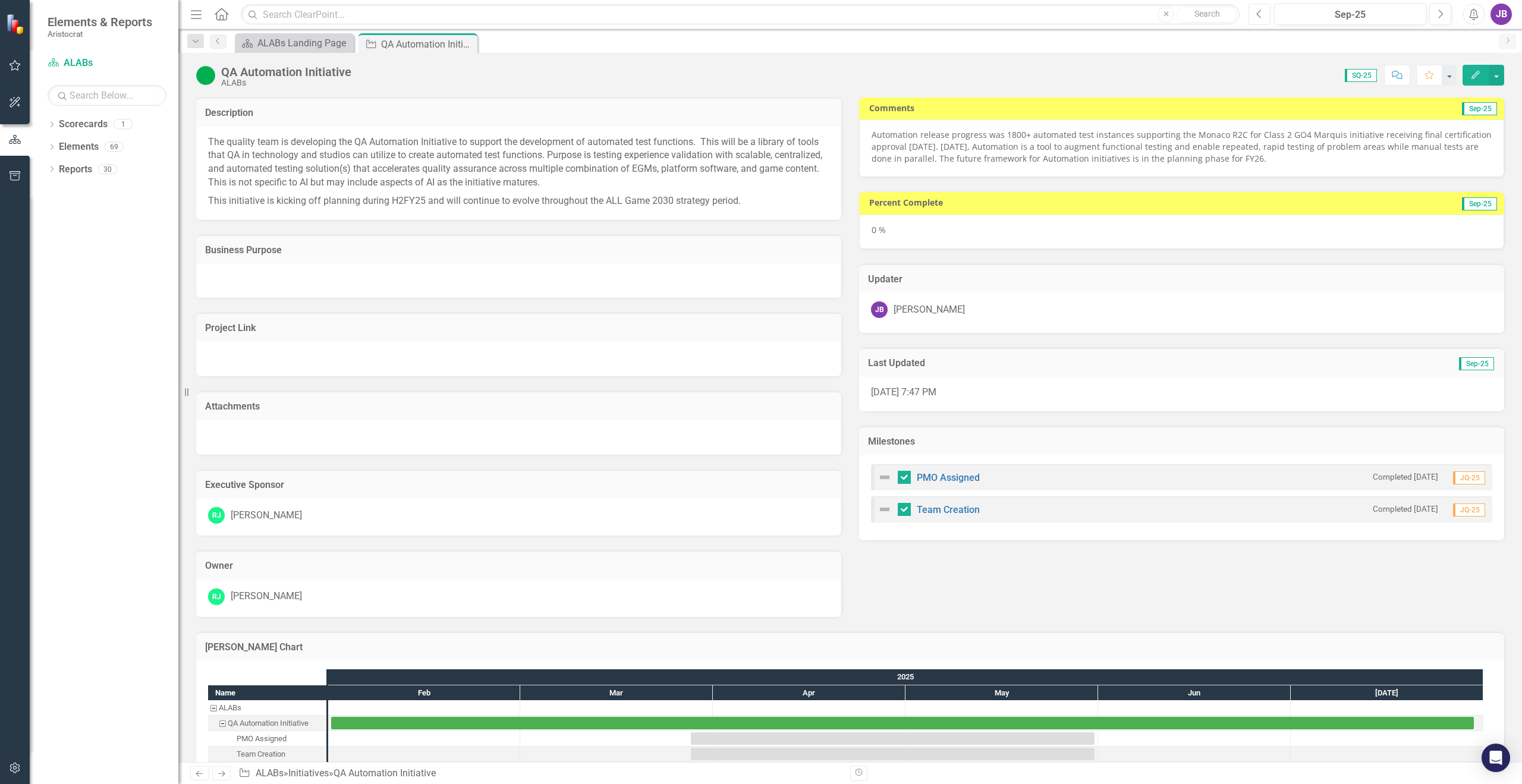
click at [1263, 17] on icon "Previous" at bounding box center [1260, 14] width 7 height 11
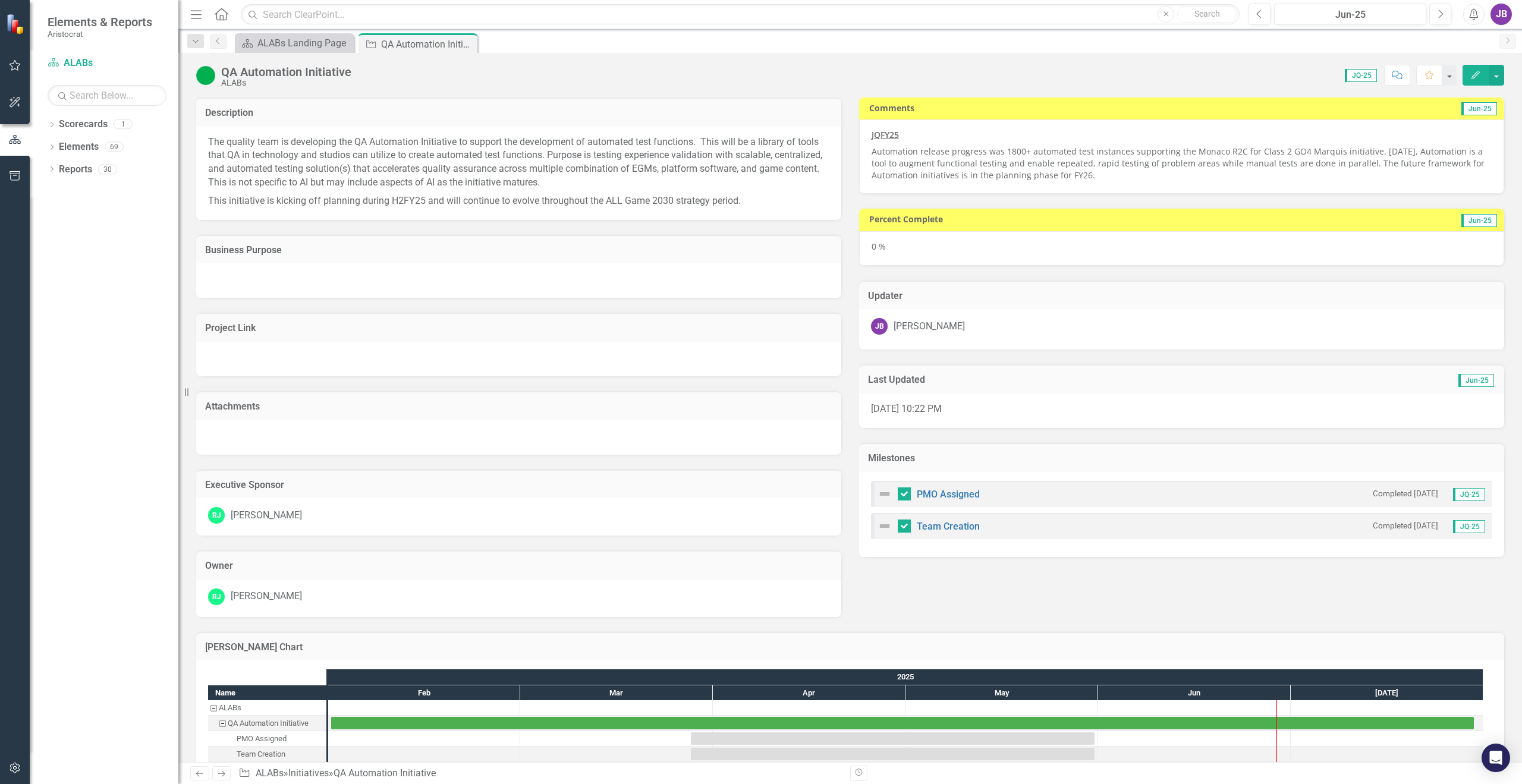
drag, startPoint x: 867, startPoint y: 153, endPoint x: 1045, endPoint y: 159, distance: 178.1
click at [1045, 159] on p "Automation release progress was 1800+ automated test instances supporting the M…" at bounding box center [1182, 162] width 620 height 38
drag, startPoint x: 1050, startPoint y: 175, endPoint x: 956, endPoint y: 162, distance: 94.9
click at [956, 162] on p "Automation release progress was 1800+ automated test instances supporting the M…" at bounding box center [1182, 162] width 620 height 38
click at [993, 162] on p "Automation release progress was 1800+ automated test instances supporting the M…" at bounding box center [1182, 162] width 620 height 38
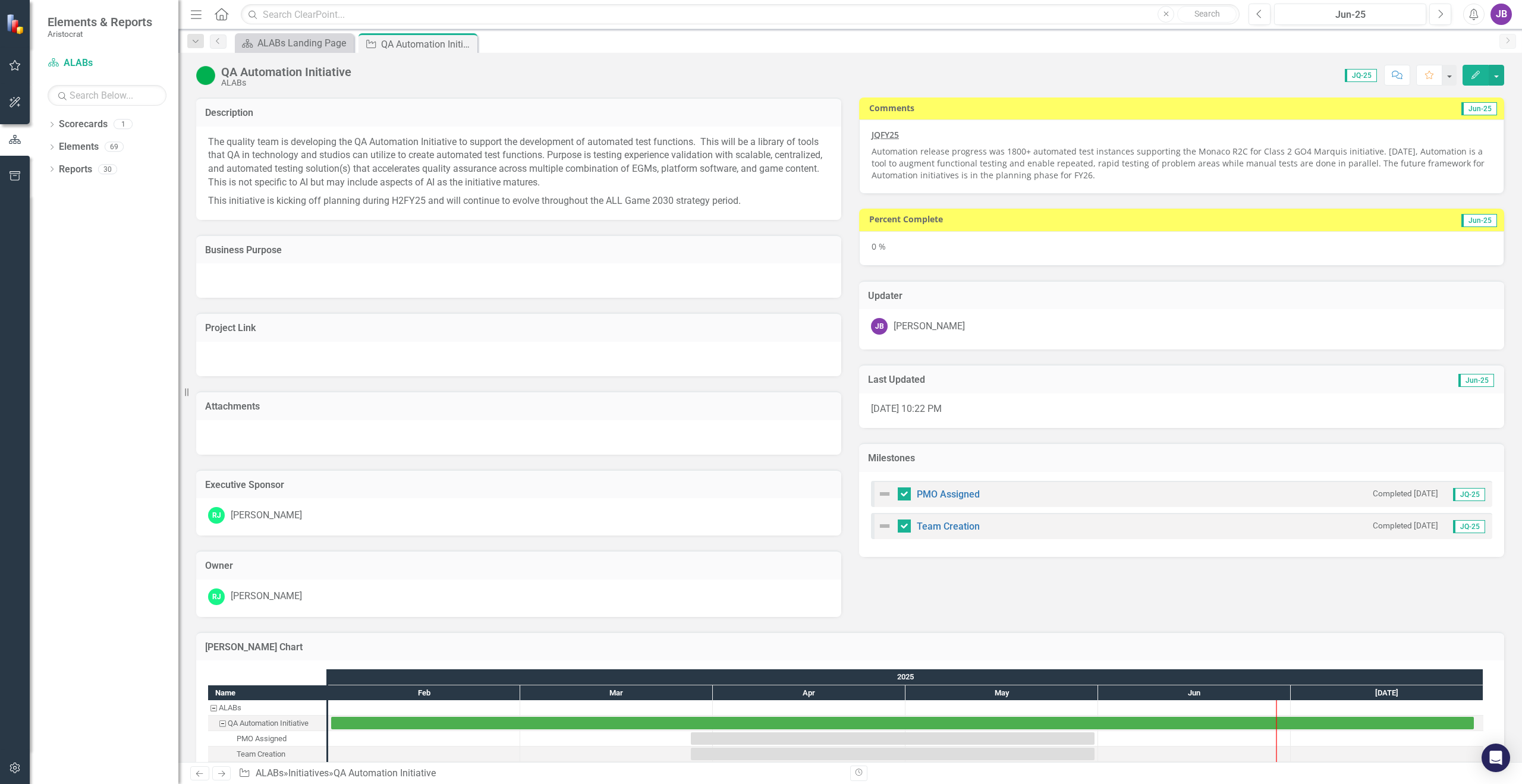
click at [993, 162] on p "Automation release progress was 1800+ automated test instances supporting the M…" at bounding box center [1182, 162] width 620 height 38
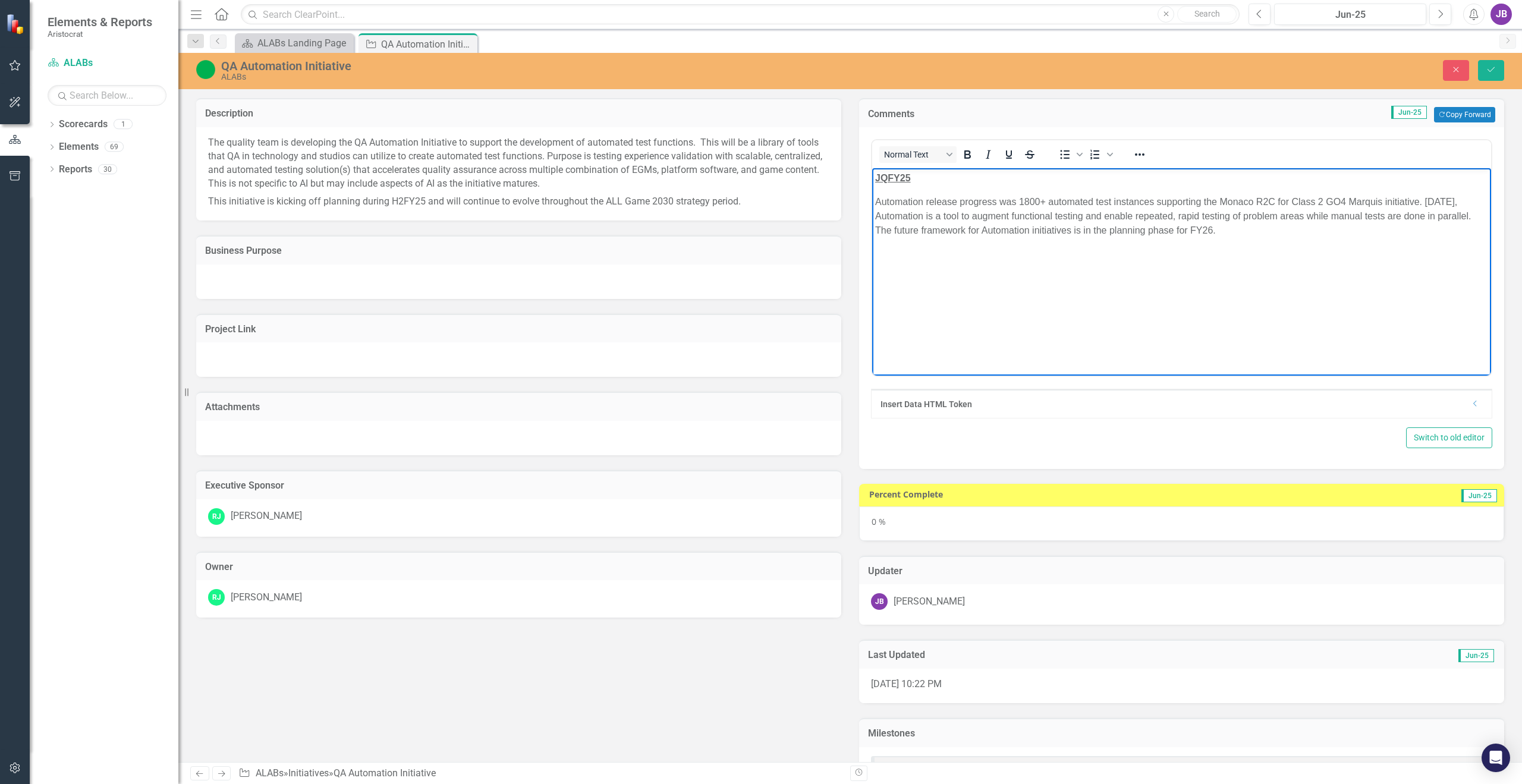
drag, startPoint x: 1200, startPoint y: 227, endPoint x: 931, endPoint y: 211, distance: 269.5
click at [947, 212] on p "Automation release progress was 1800+ automated test instances supporting the M…" at bounding box center [1181, 216] width 613 height 43
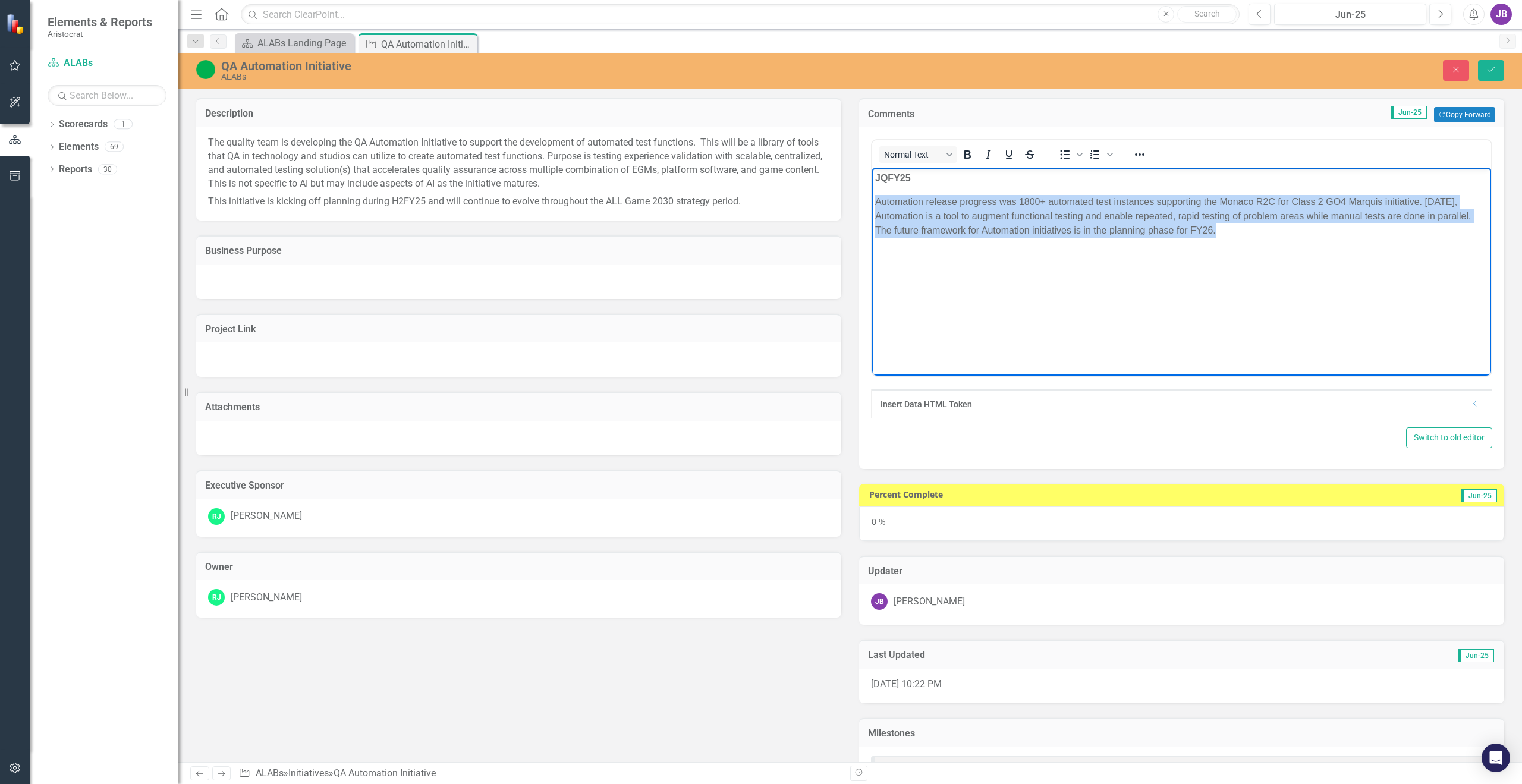
drag, startPoint x: 876, startPoint y: 199, endPoint x: 1227, endPoint y: 233, distance: 352.6
click at [1227, 233] on p "Automation release progress was 1800+ automated test instances supporting the M…" at bounding box center [1181, 216] width 613 height 43
copy p "Automation release progress was 1800+ automated test instances supporting the M…"
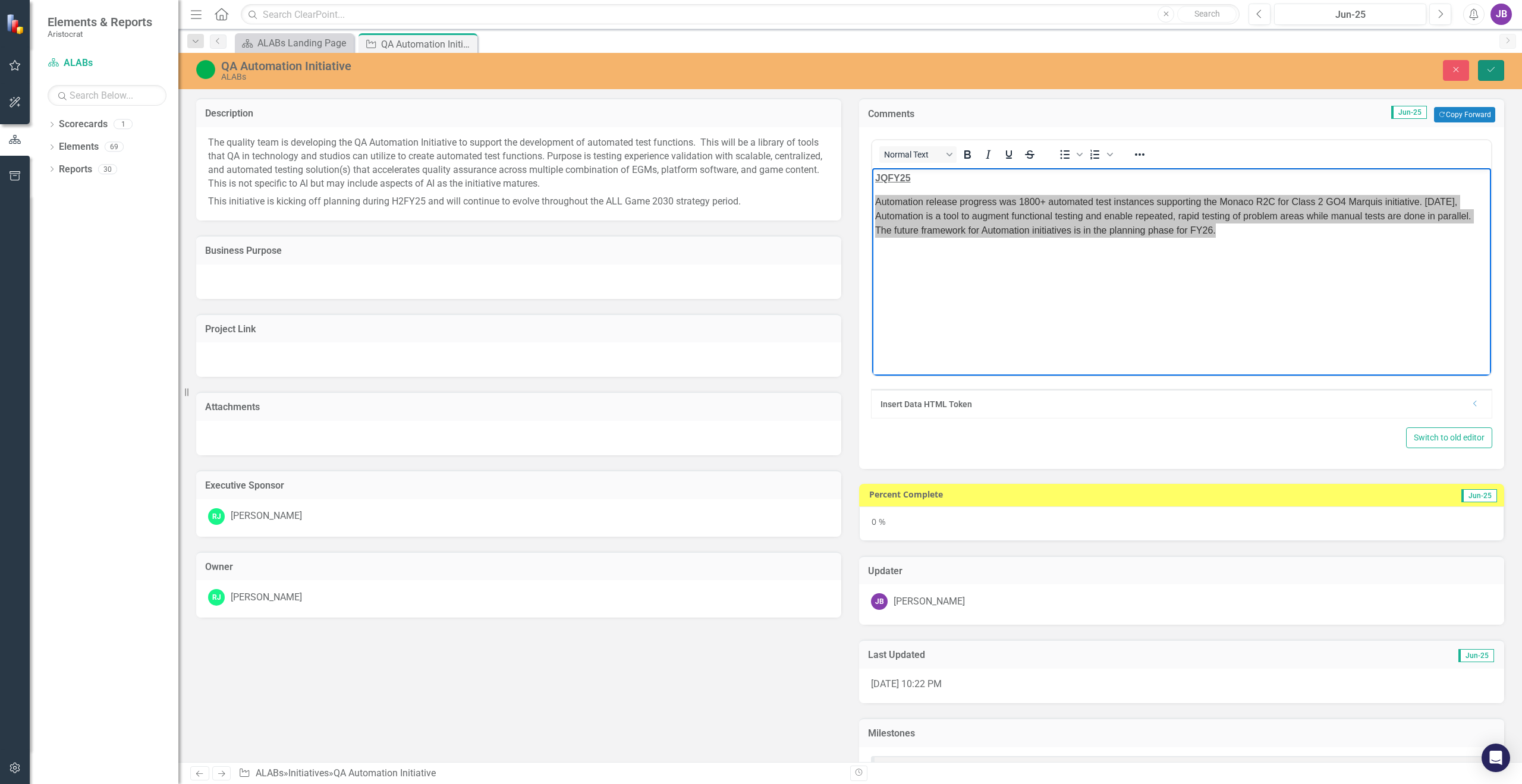
click at [1485, 72] on icon "Save" at bounding box center [1490, 70] width 11 height 9
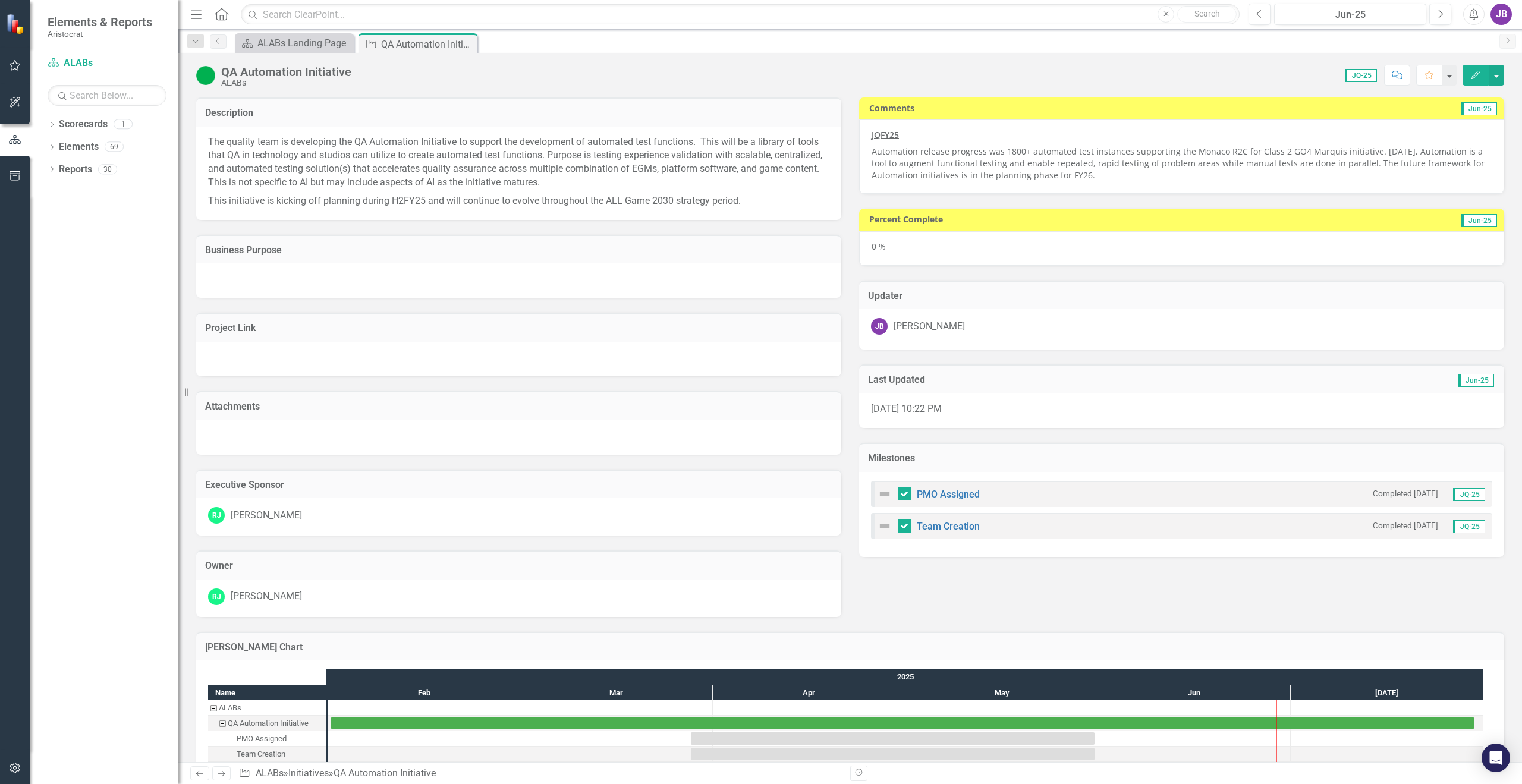
click at [218, 154] on p "The quality team is developing the QA Automation Initiative to support the deve…" at bounding box center [518, 164] width 621 height 56
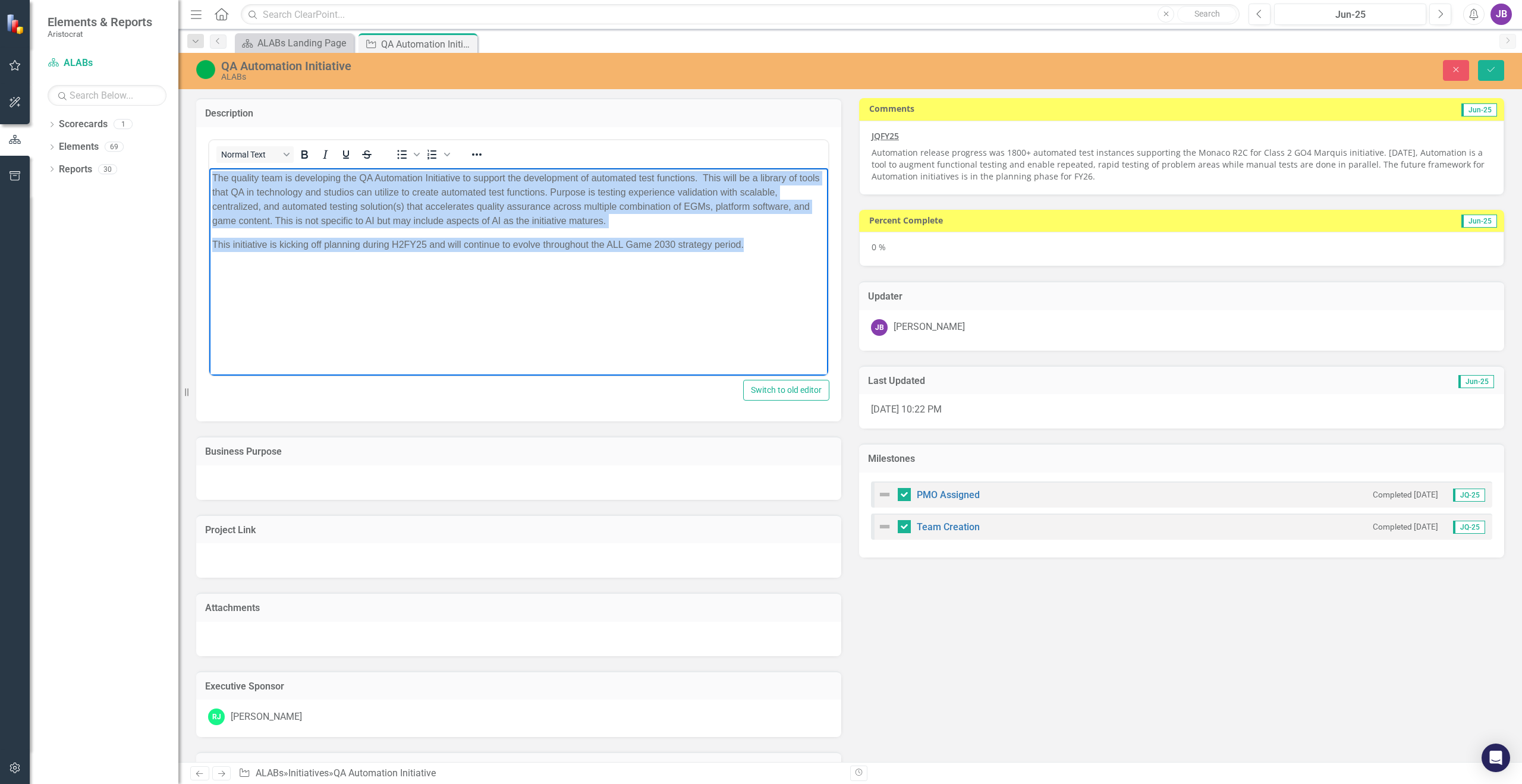
drag, startPoint x: 211, startPoint y: 178, endPoint x: 750, endPoint y: 239, distance: 542.4
click at [750, 239] on body "The quality team is developing the QA Automation Initiative to support the deve…" at bounding box center [519, 257] width 619 height 178
copy body "The quality team is developing the QA Automation Initiative to support the deve…"
drag, startPoint x: 588, startPoint y: 253, endPoint x: 660, endPoint y: 253, distance: 72.0
click at [589, 253] on body "The quality team is developing the QA Automation Initiative to support the deve…" at bounding box center [519, 257] width 619 height 178
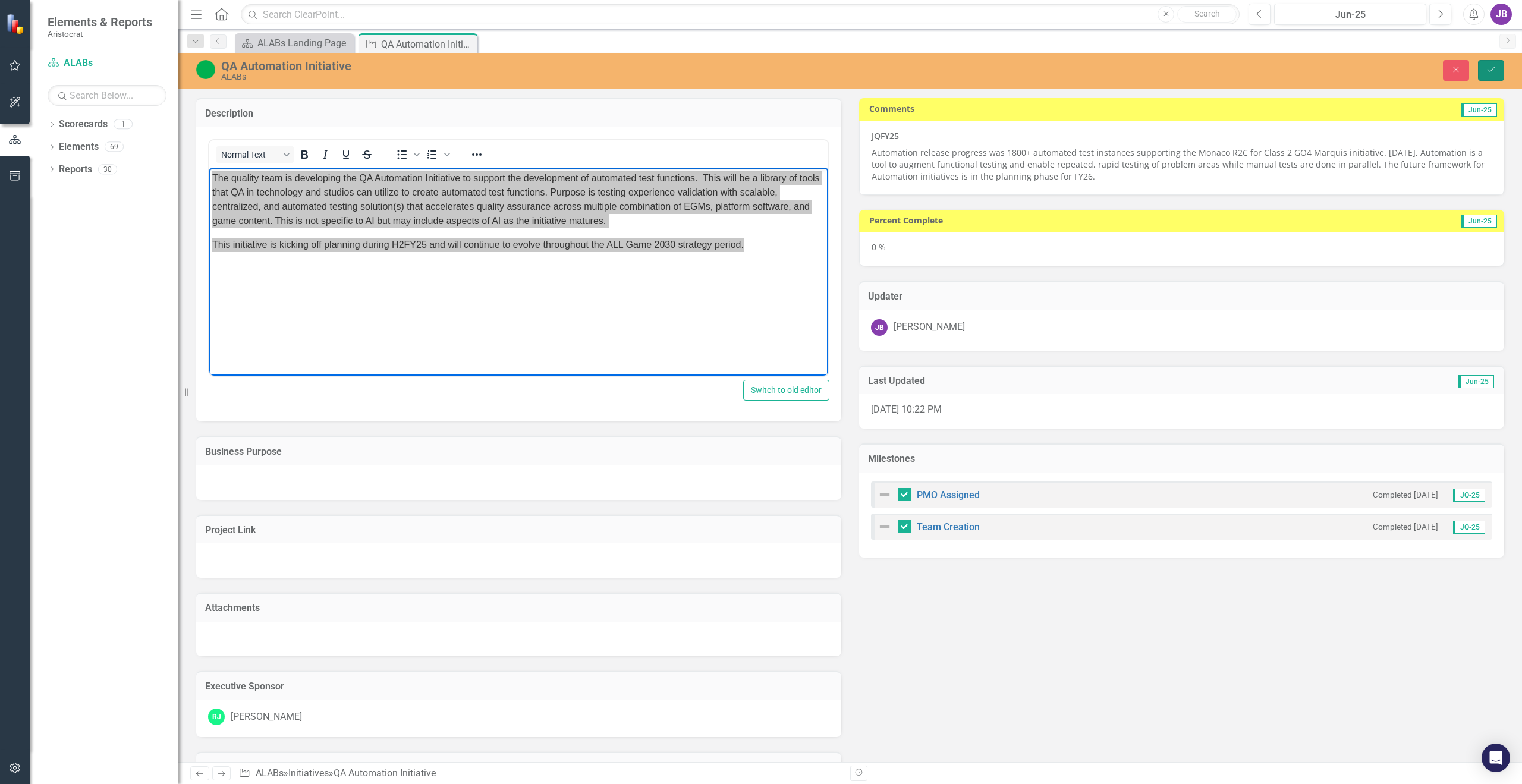
click at [1490, 77] on button "Save" at bounding box center [1490, 70] width 26 height 20
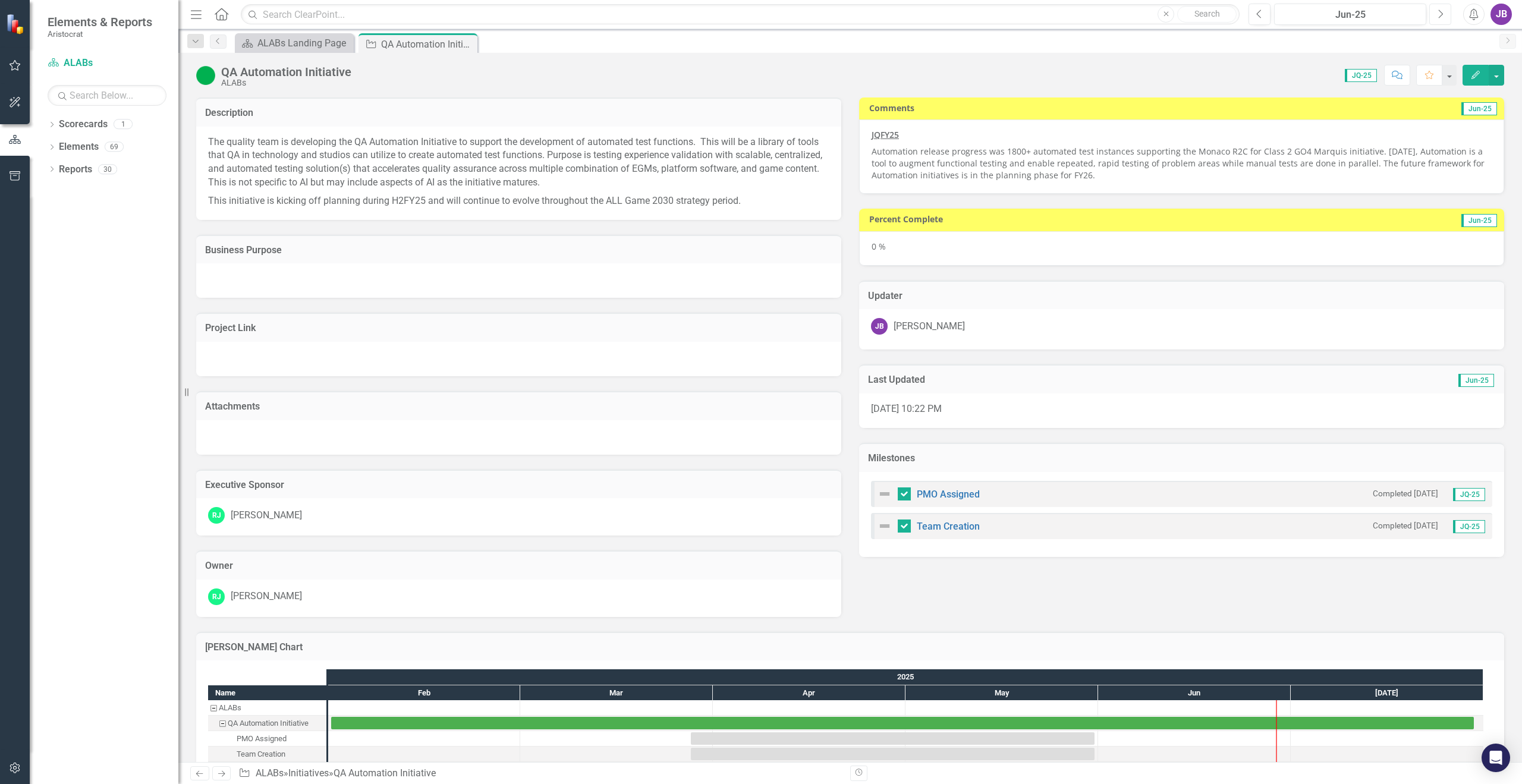
click at [1434, 13] on button "Next" at bounding box center [1440, 14] width 22 height 21
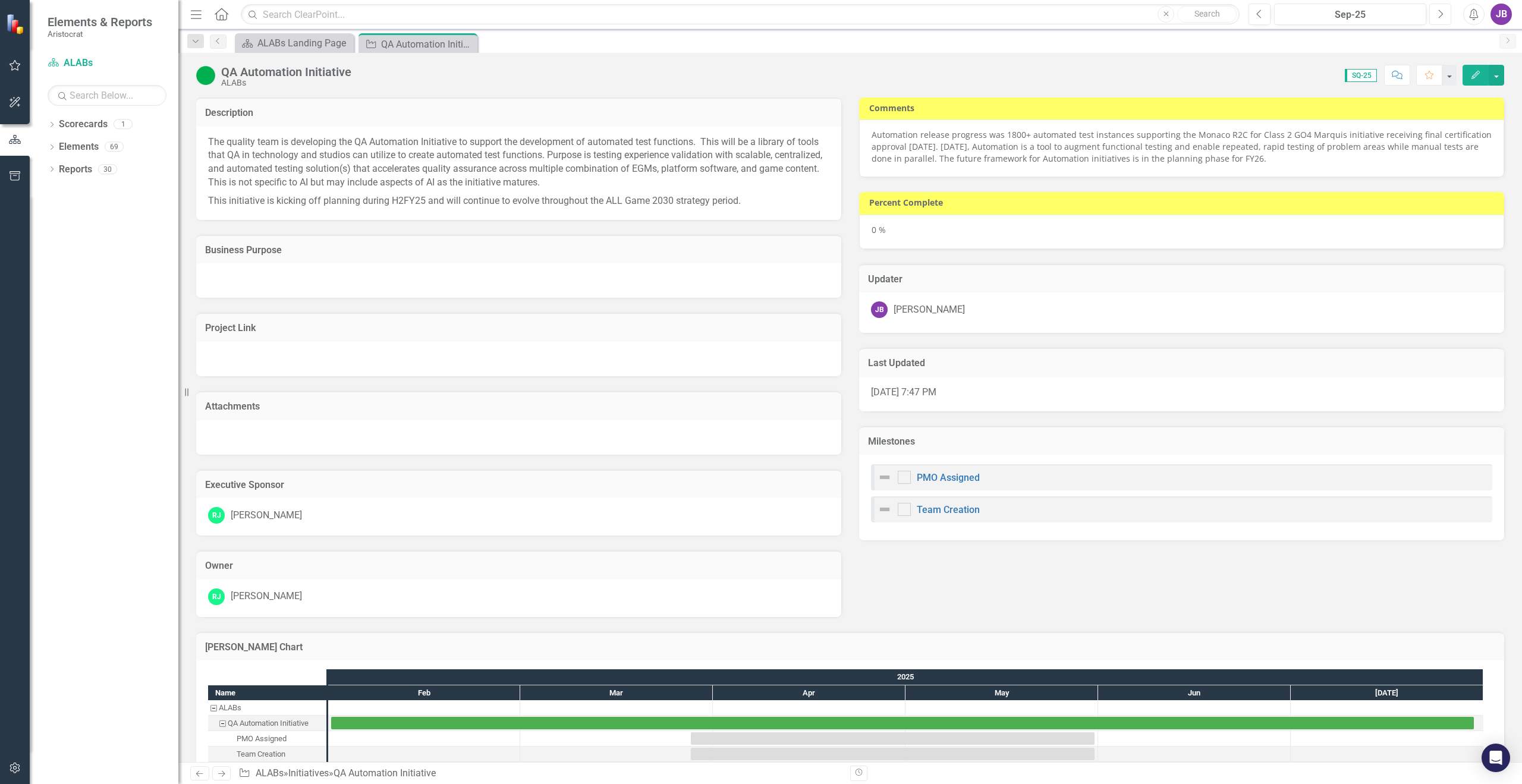
checkbox input "true"
click at [302, 43] on div "ALABs Landing Page" at bounding box center [297, 43] width 78 height 14
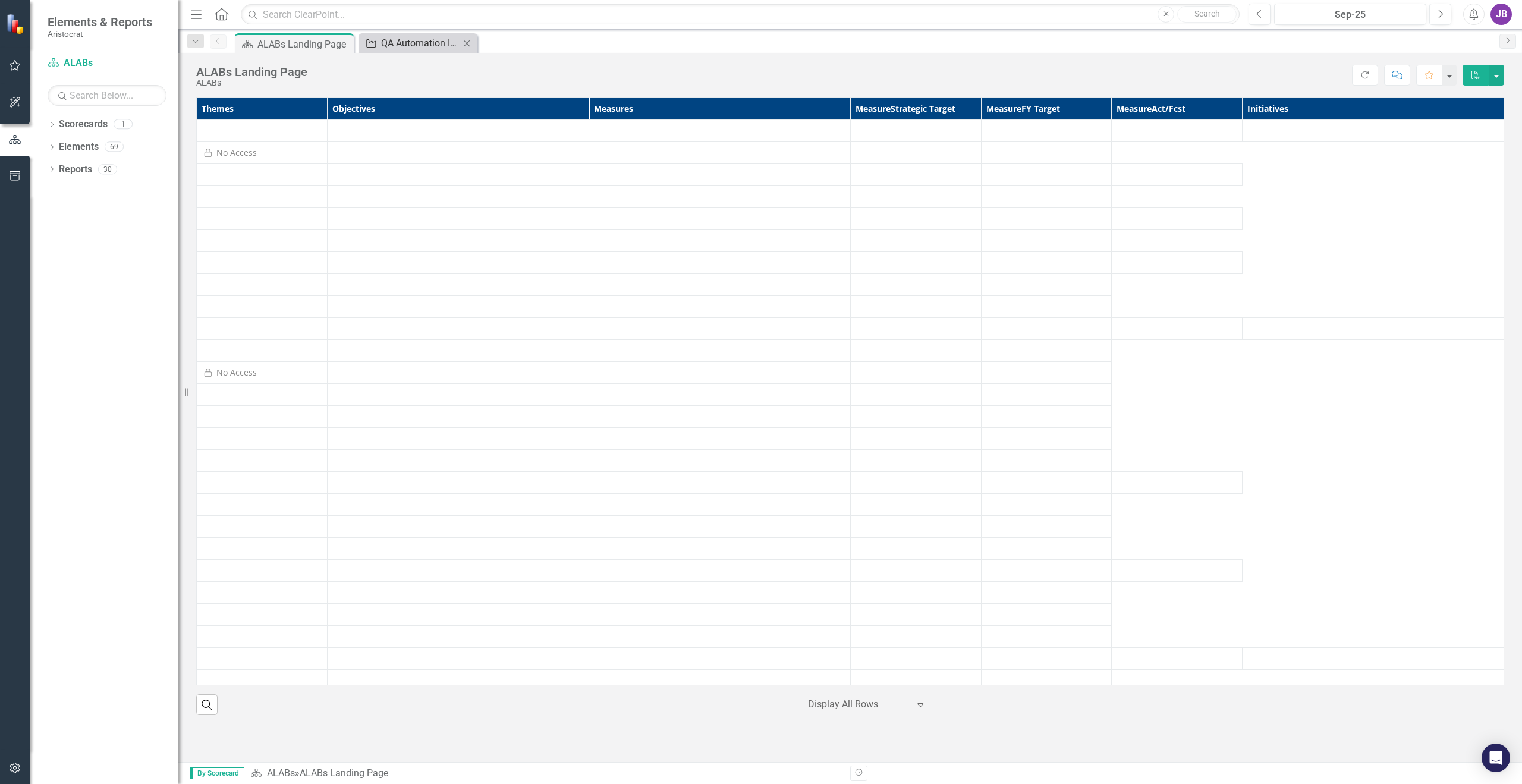
click at [414, 43] on div "QA Automation Initiative" at bounding box center [420, 43] width 78 height 14
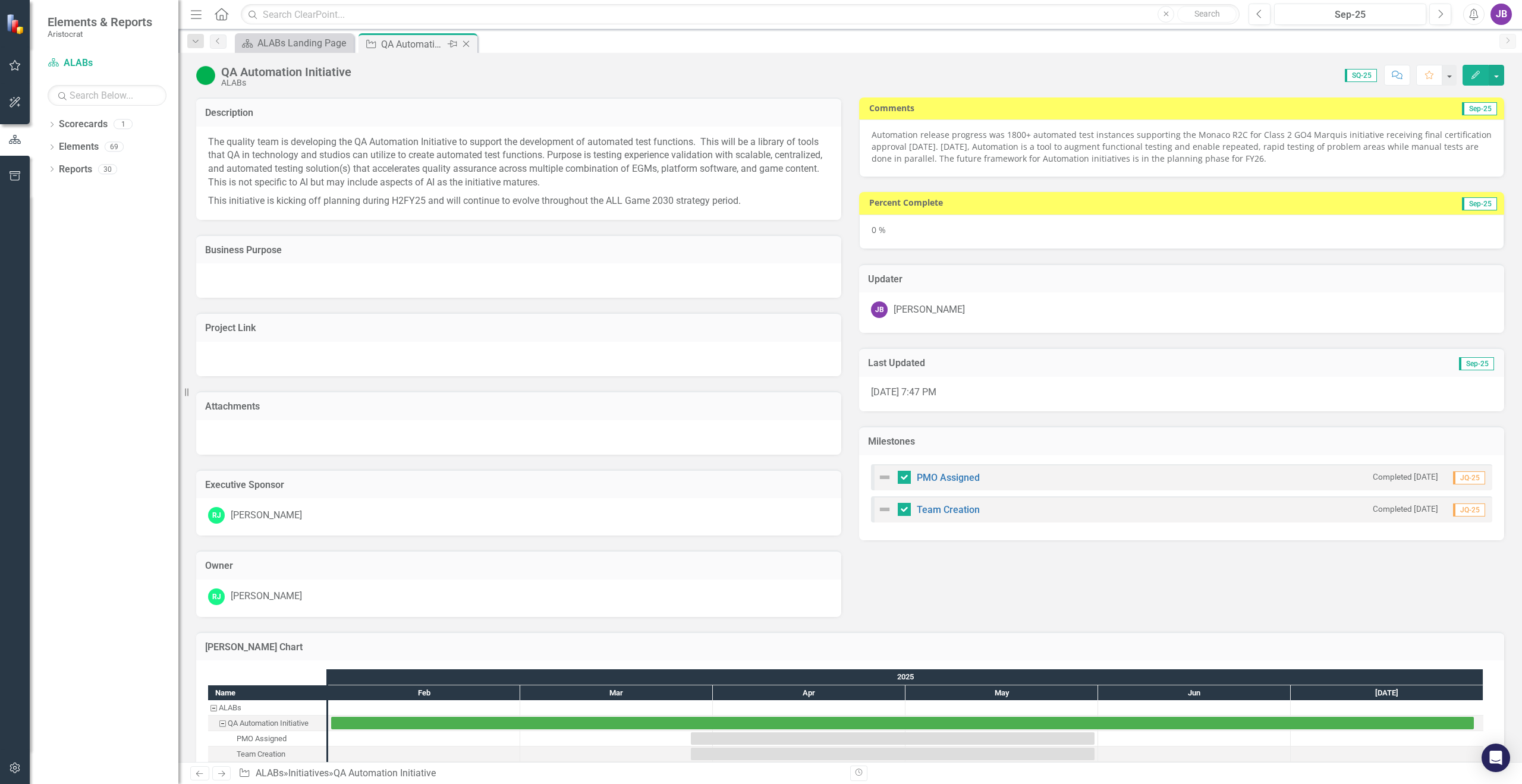
click at [469, 45] on icon "Close" at bounding box center [466, 43] width 12 height 9
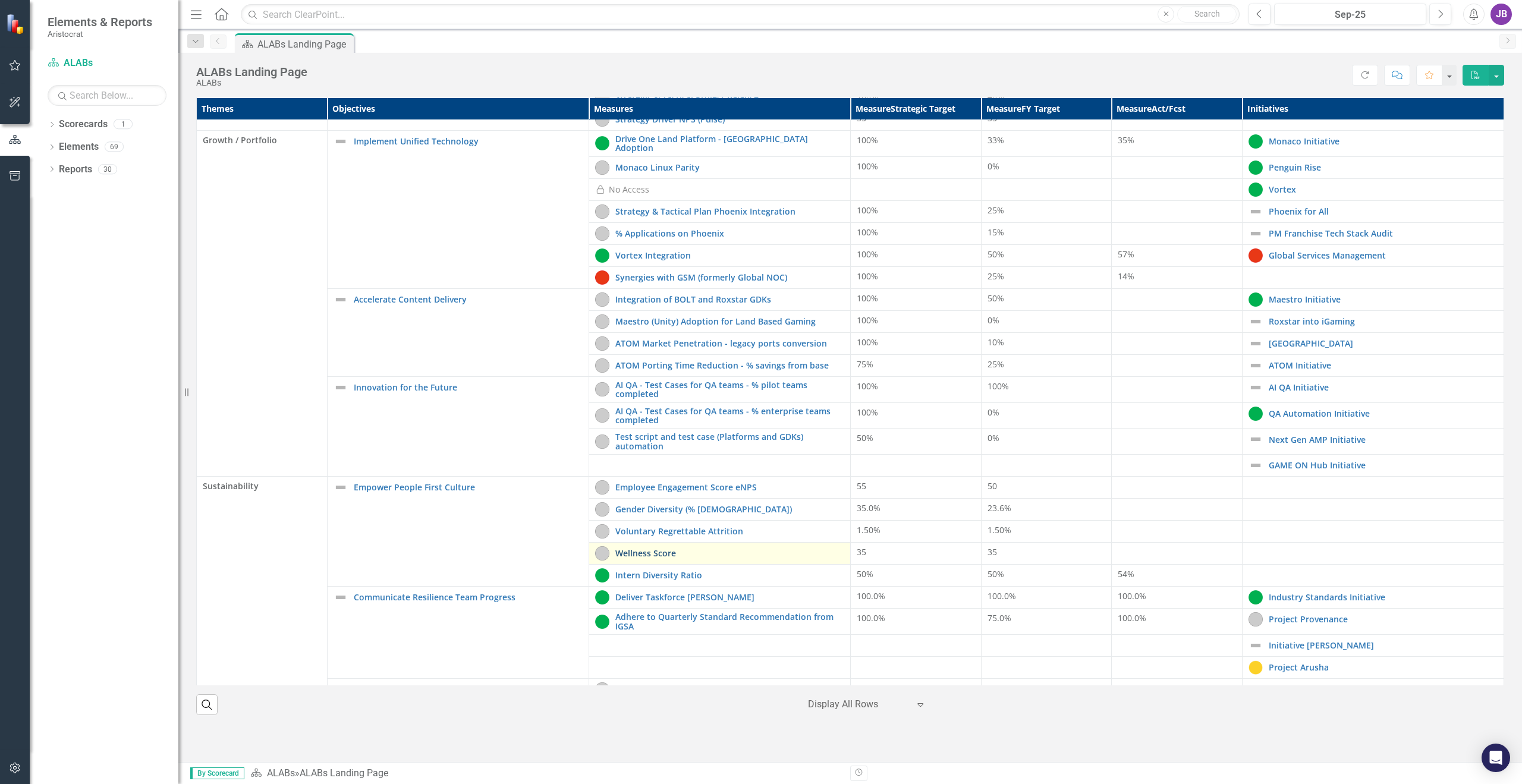
scroll to position [199, 0]
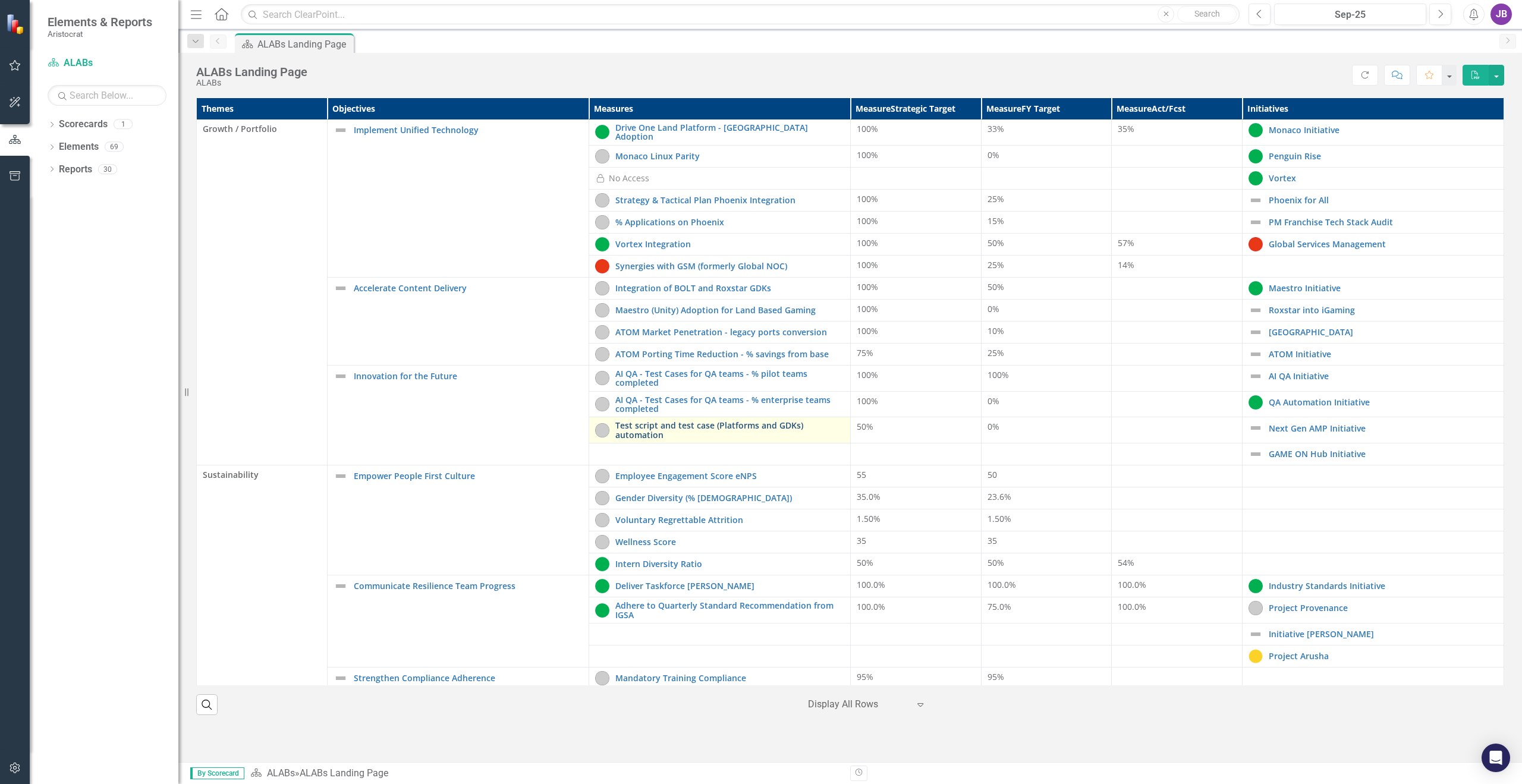
click at [675, 424] on link "Test script and test case (Platforms and GDKs) automation" at bounding box center [729, 430] width 229 height 19
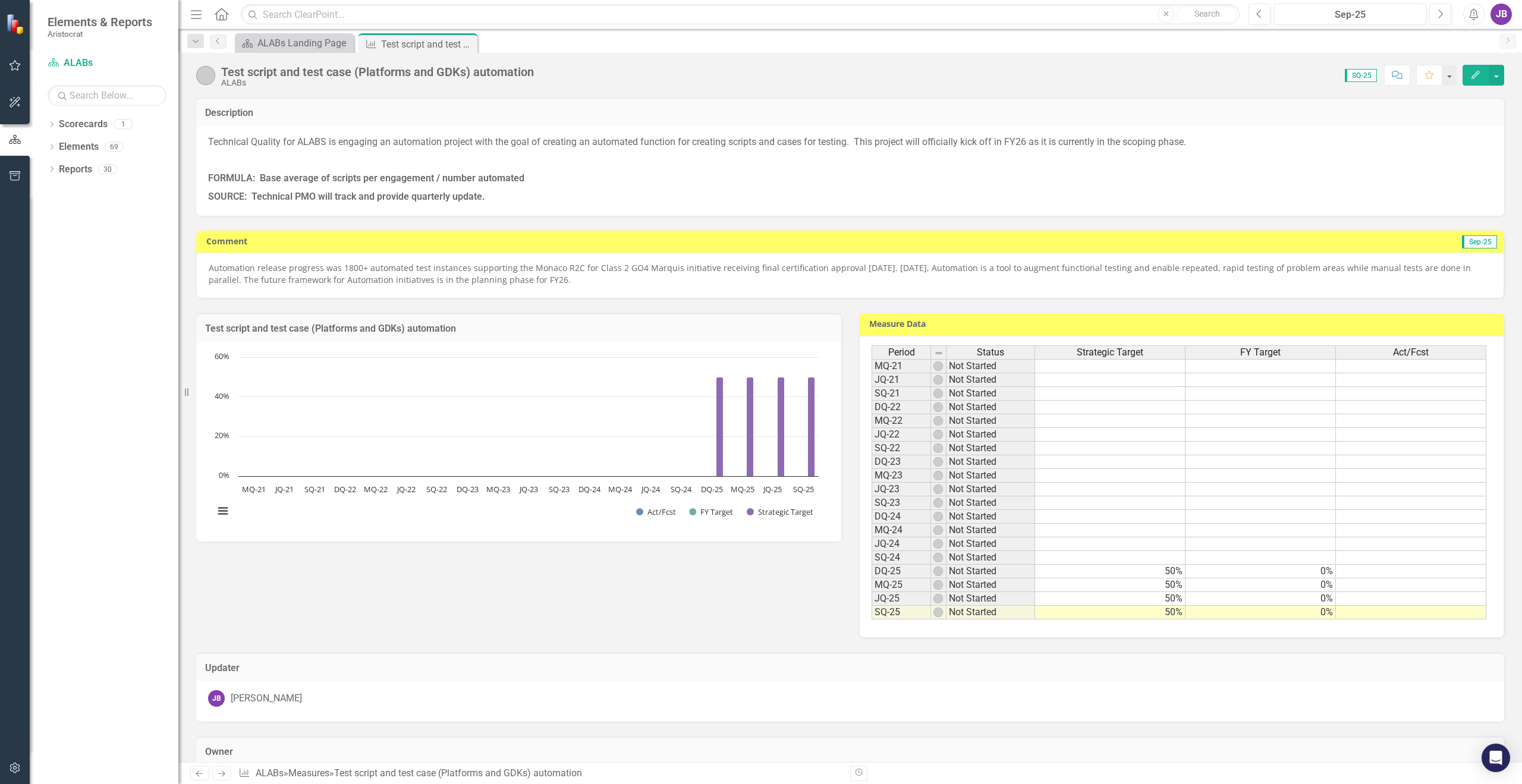
click at [242, 72] on div "Test script and test case (Platforms and GDKs) automation" at bounding box center [378, 72] width 313 height 13
click at [225, 71] on div "Test script and test case (Platforms and GDKs) automation" at bounding box center [378, 72] width 313 height 13
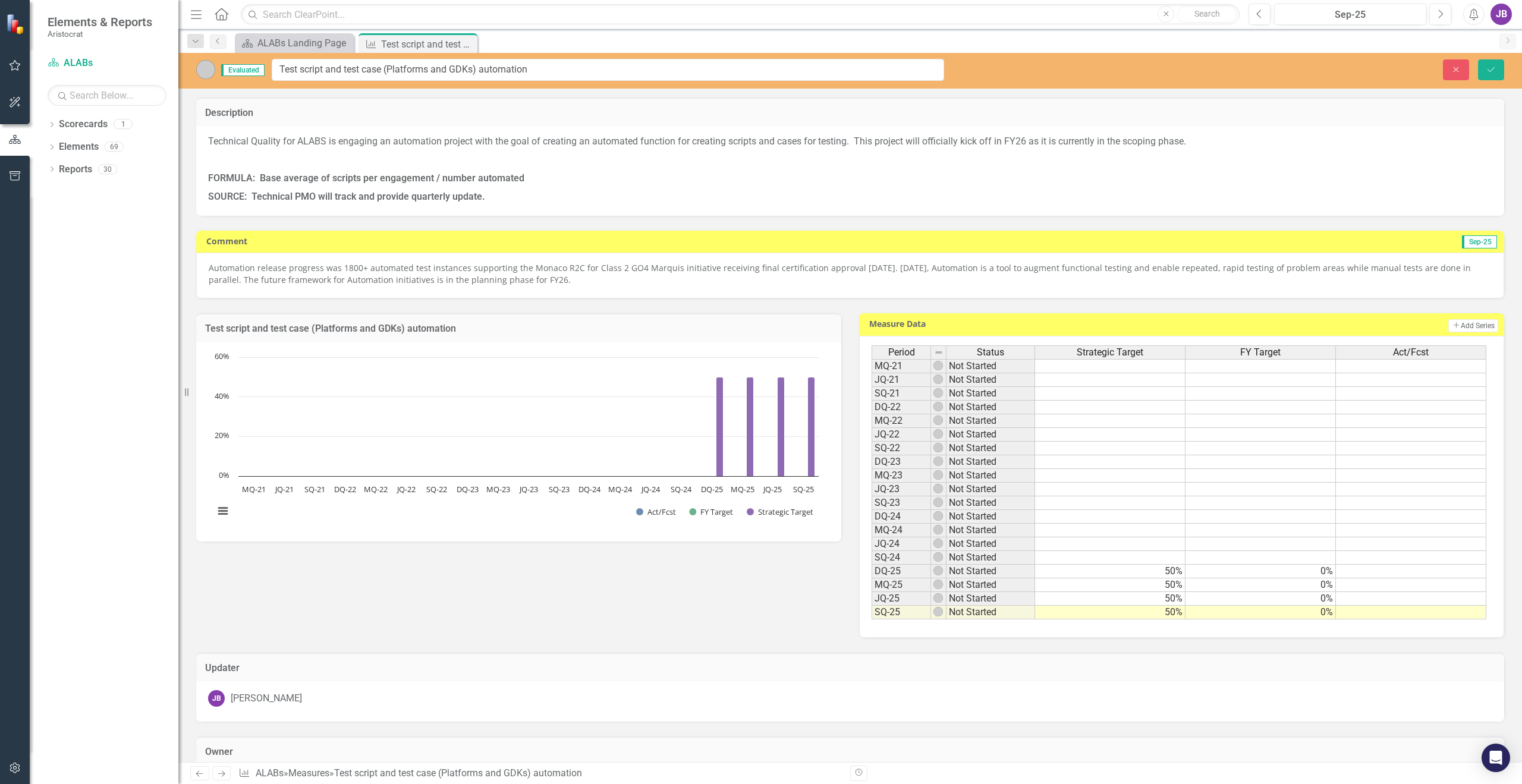
click at [253, 76] on span "Evaluated" at bounding box center [243, 70] width 43 height 12
drag, startPoint x: 276, startPoint y: 68, endPoint x: 672, endPoint y: 79, distance: 396.2
click at [672, 79] on input "Test script and test case (Platforms and GDKs) automation" at bounding box center [608, 70] width 672 height 22
click at [585, 177] on p "FORMULA: Base average of scripts per engagement / number automated" at bounding box center [850, 179] width 1284 height 19
click at [213, 137] on p "Technical Quality for ALABS is engaging an automation project with the goal of …" at bounding box center [850, 142] width 1284 height 16
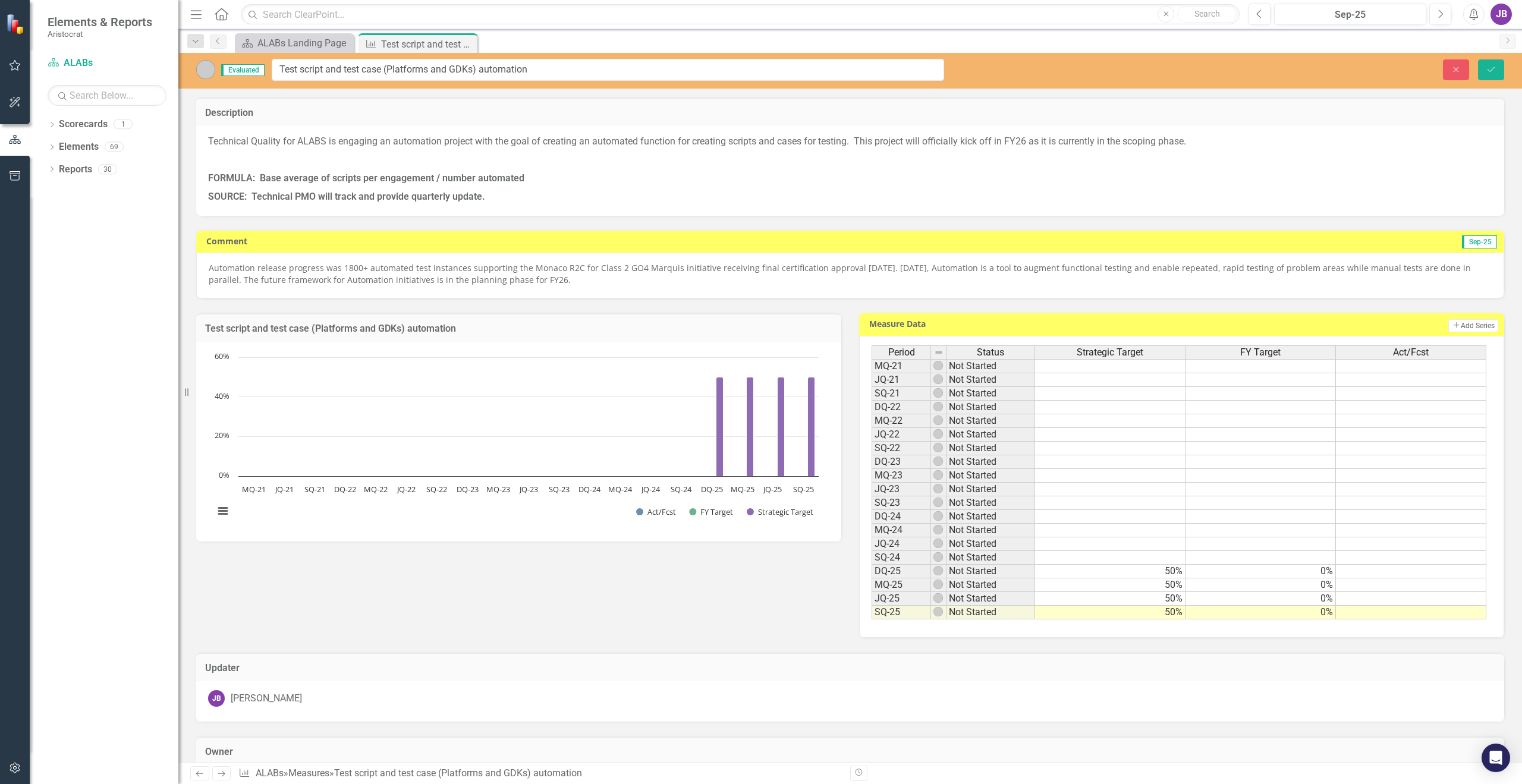
click at [213, 137] on p "Technical Quality for ALABS is engaging an automation project with the goal of …" at bounding box center [850, 142] width 1284 height 16
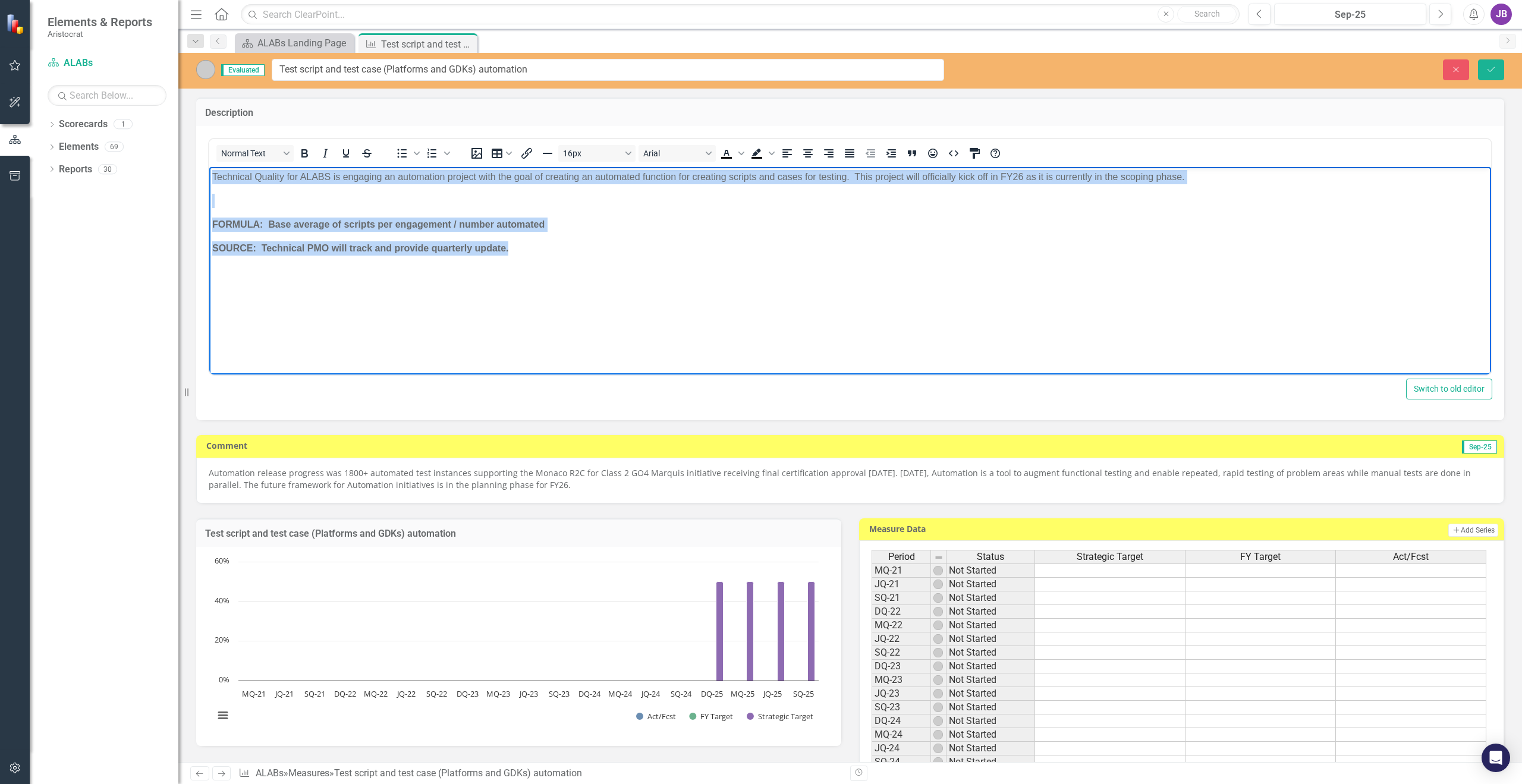
drag, startPoint x: 213, startPoint y: 177, endPoint x: 557, endPoint y: 273, distance: 357.1
click at [557, 273] on body "Technical Quality for ALABS is engaging an automation project with the goal of …" at bounding box center [850, 256] width 1282 height 178
copy body "Technical Quality for ALABS is engaging an automation project with the goal of …"
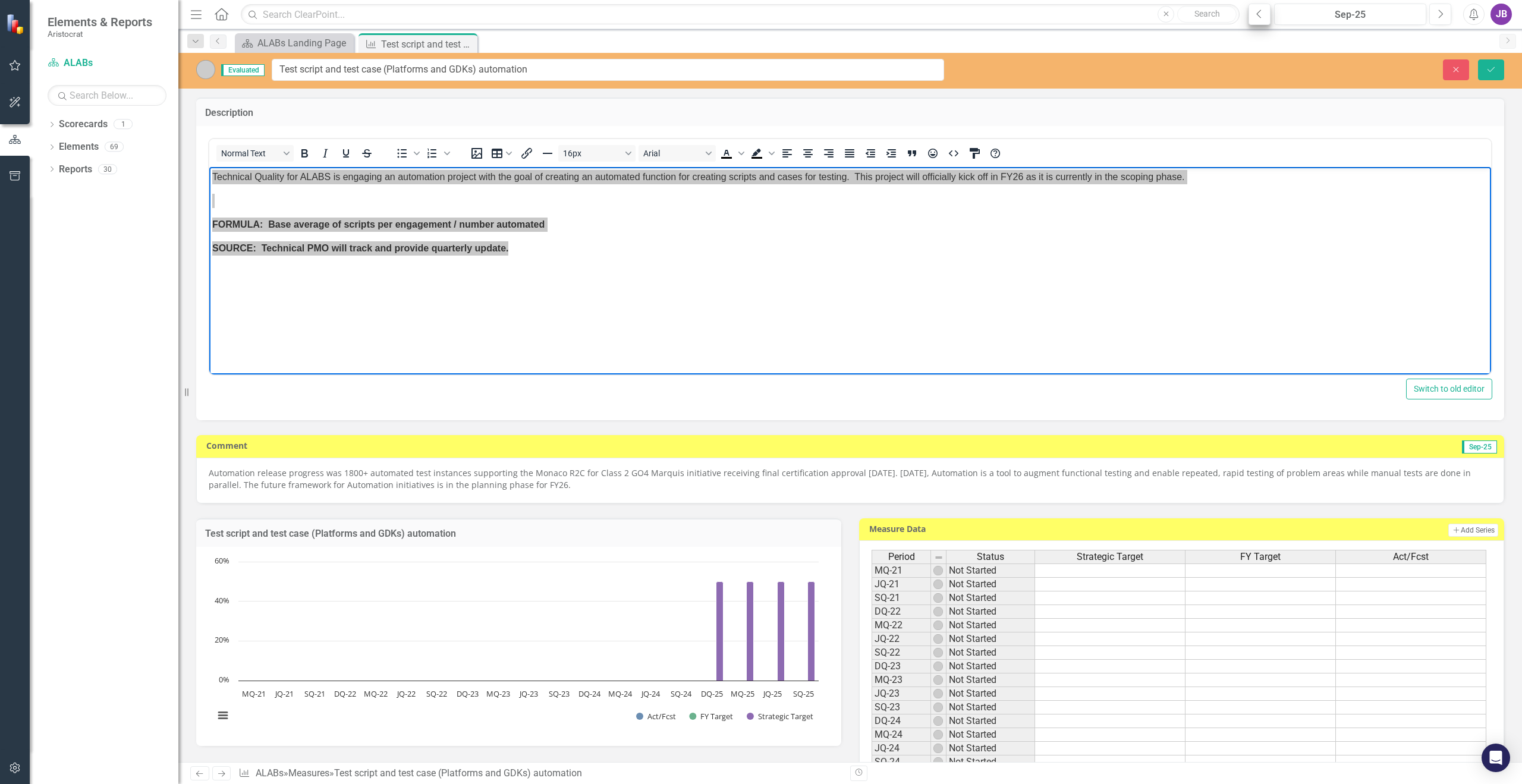
click at [1254, 15] on button "Previous" at bounding box center [1260, 14] width 22 height 21
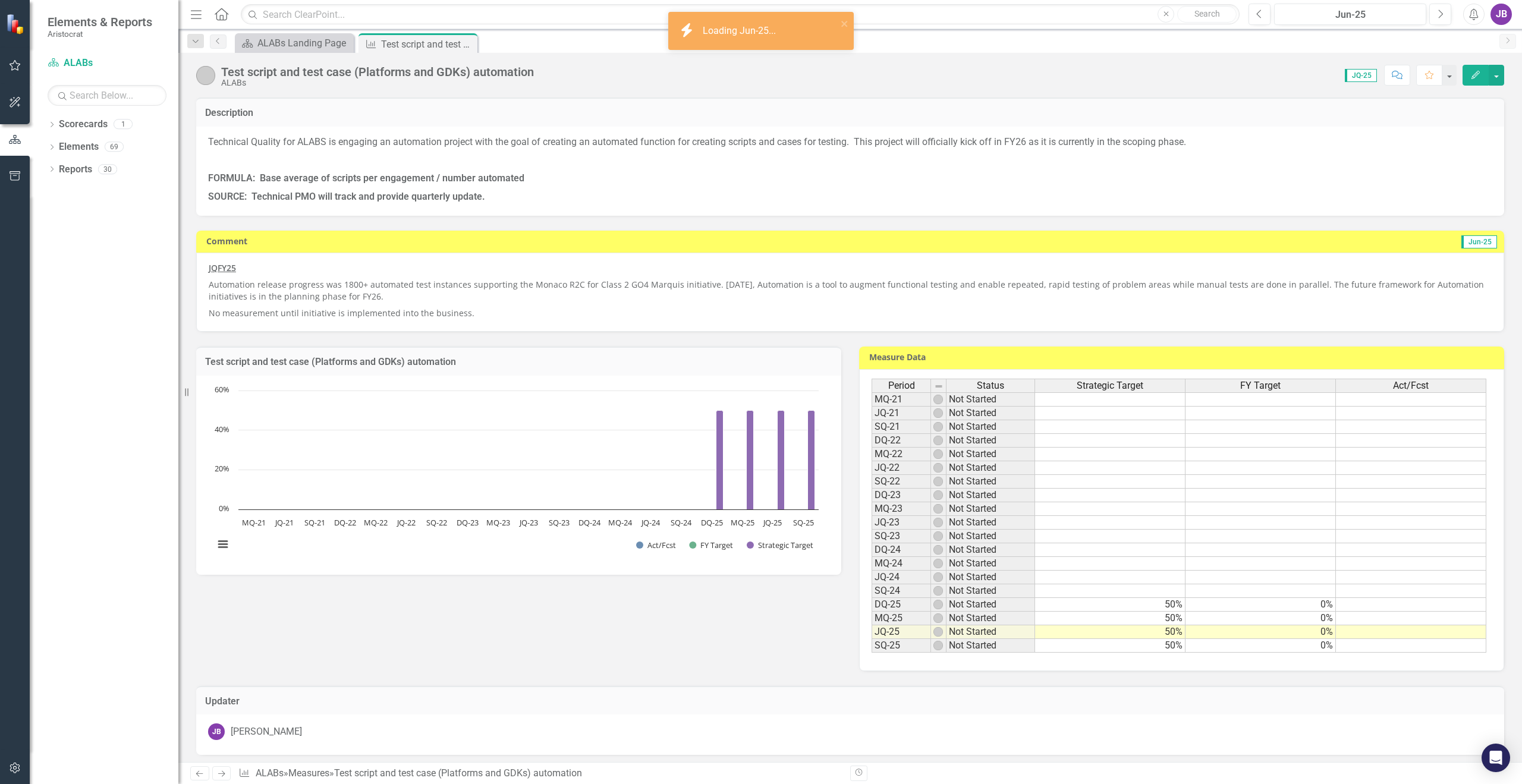
click at [257, 285] on p "Automation release progress was 1800+ automated test instances supporting the M…" at bounding box center [850, 290] width 1283 height 28
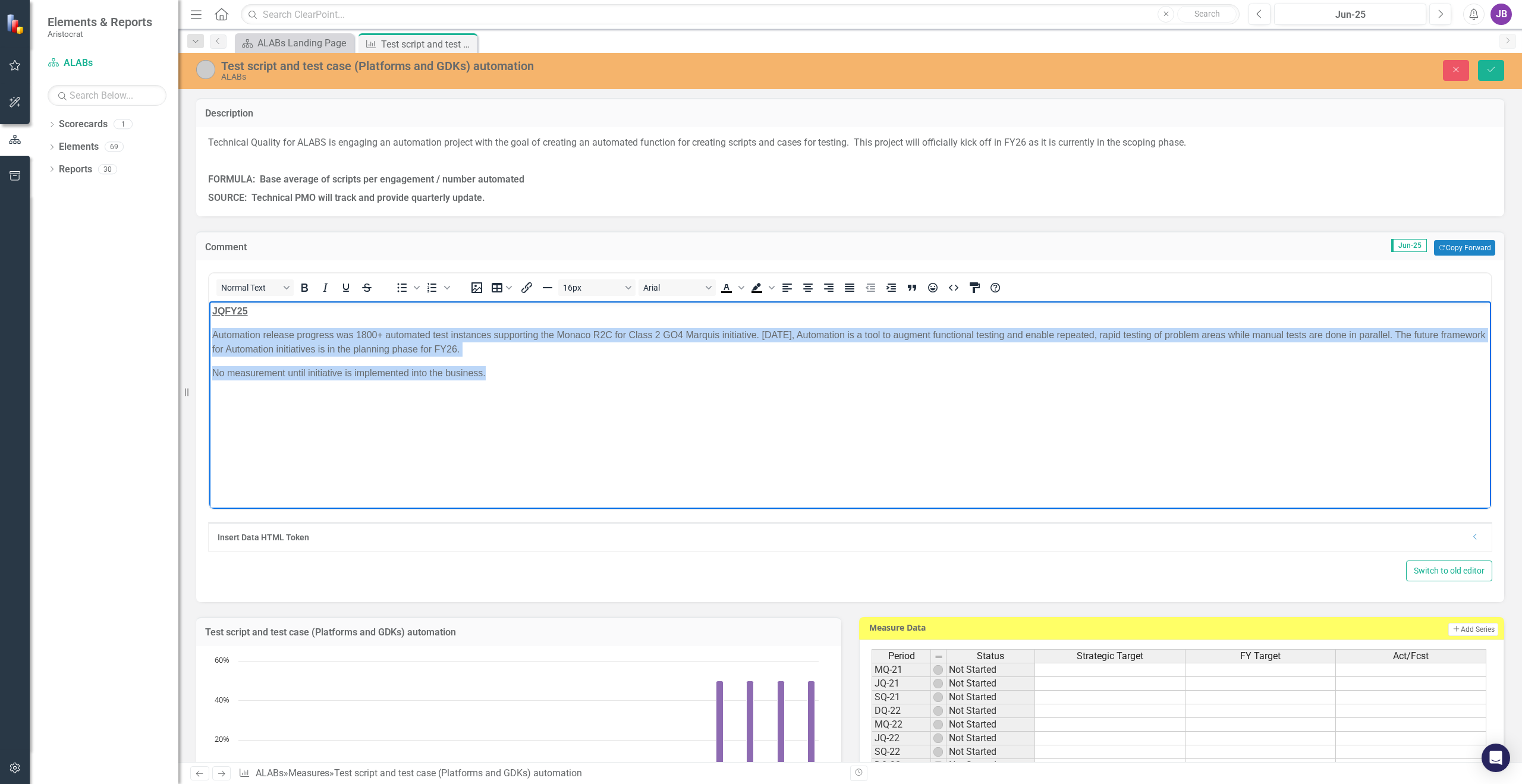
drag, startPoint x: 212, startPoint y: 335, endPoint x: 513, endPoint y: 372, distance: 303.3
click at [513, 372] on body "JQFY25 Automation release progress was 1800+ automated test instances supportin…" at bounding box center [850, 390] width 1282 height 178
copy body "Automation release progress was 1800+ automated test instances supporting the M…"
drag, startPoint x: 856, startPoint y: 389, endPoint x: 914, endPoint y: 372, distance: 60.4
click at [856, 389] on body "JQFY25 Automation release progress was 1800+ automated test instances supportin…" at bounding box center [850, 390] width 1282 height 178
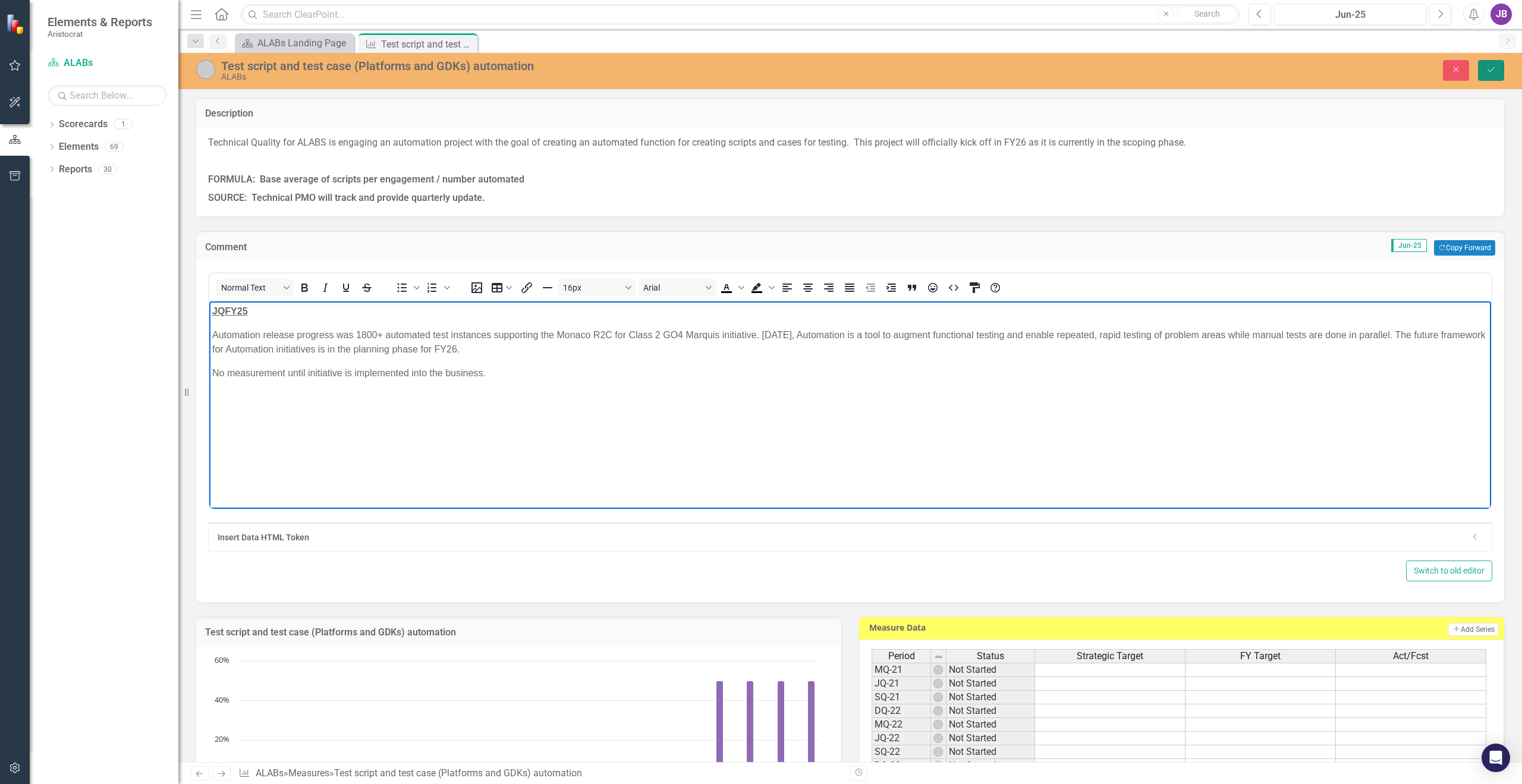
click at [1487, 70] on icon "Save" at bounding box center [1490, 70] width 11 height 9
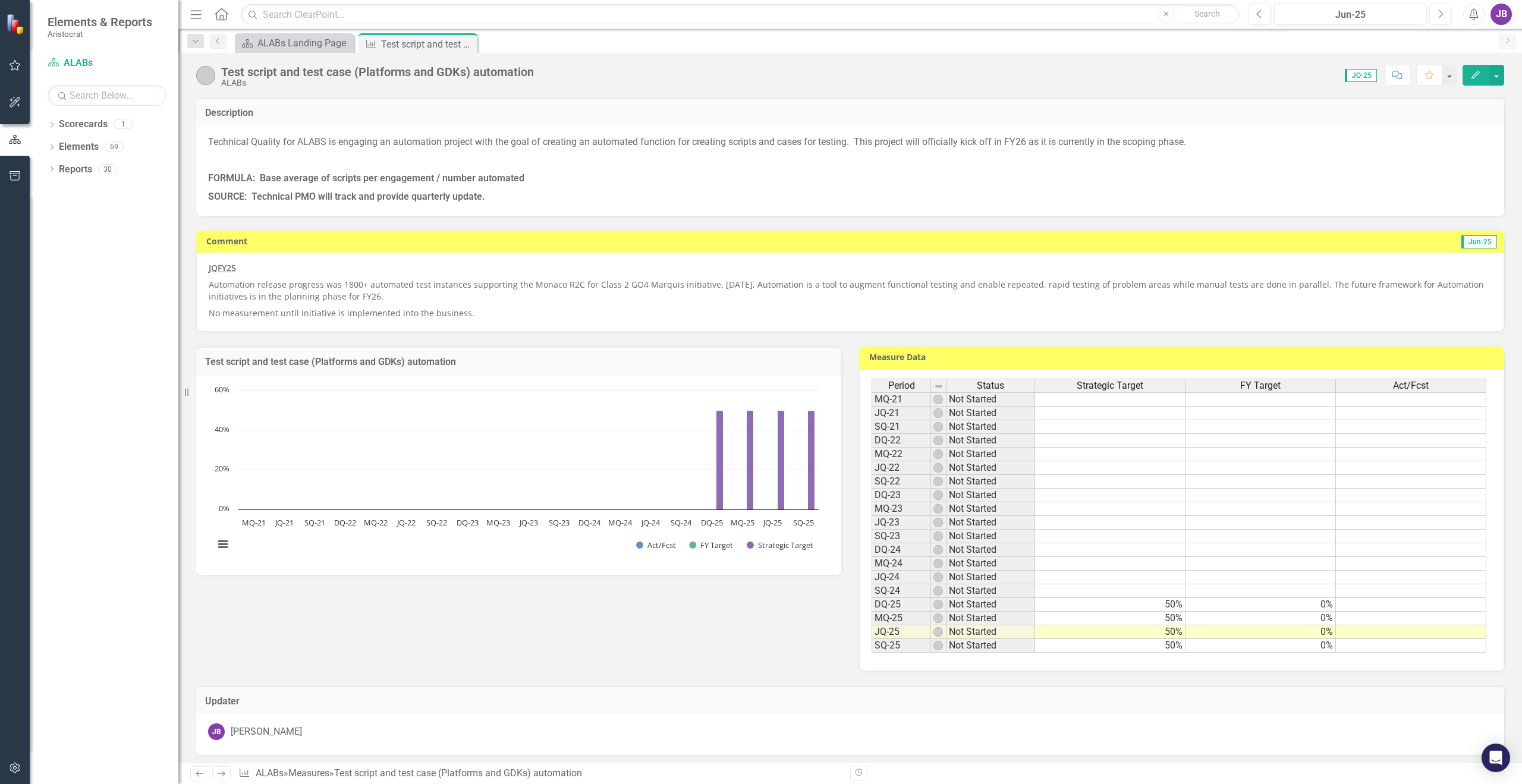
drag, startPoint x: 465, startPoint y: 44, endPoint x: 355, endPoint y: 39, distance: 110.1
click at [0, 0] on icon "Close" at bounding box center [0, 0] width 0 height 0
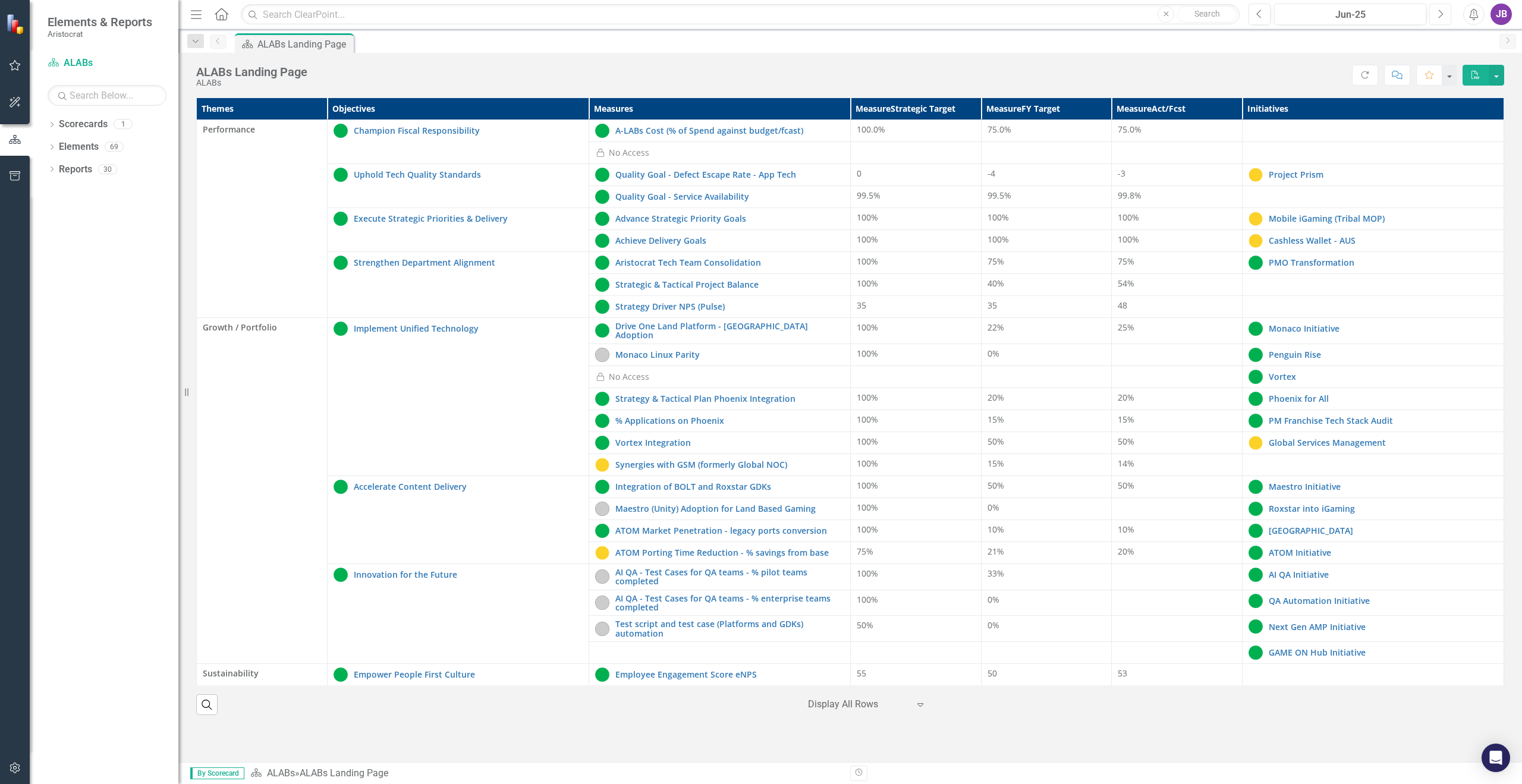
click at [1438, 13] on icon "Next" at bounding box center [1440, 14] width 7 height 11
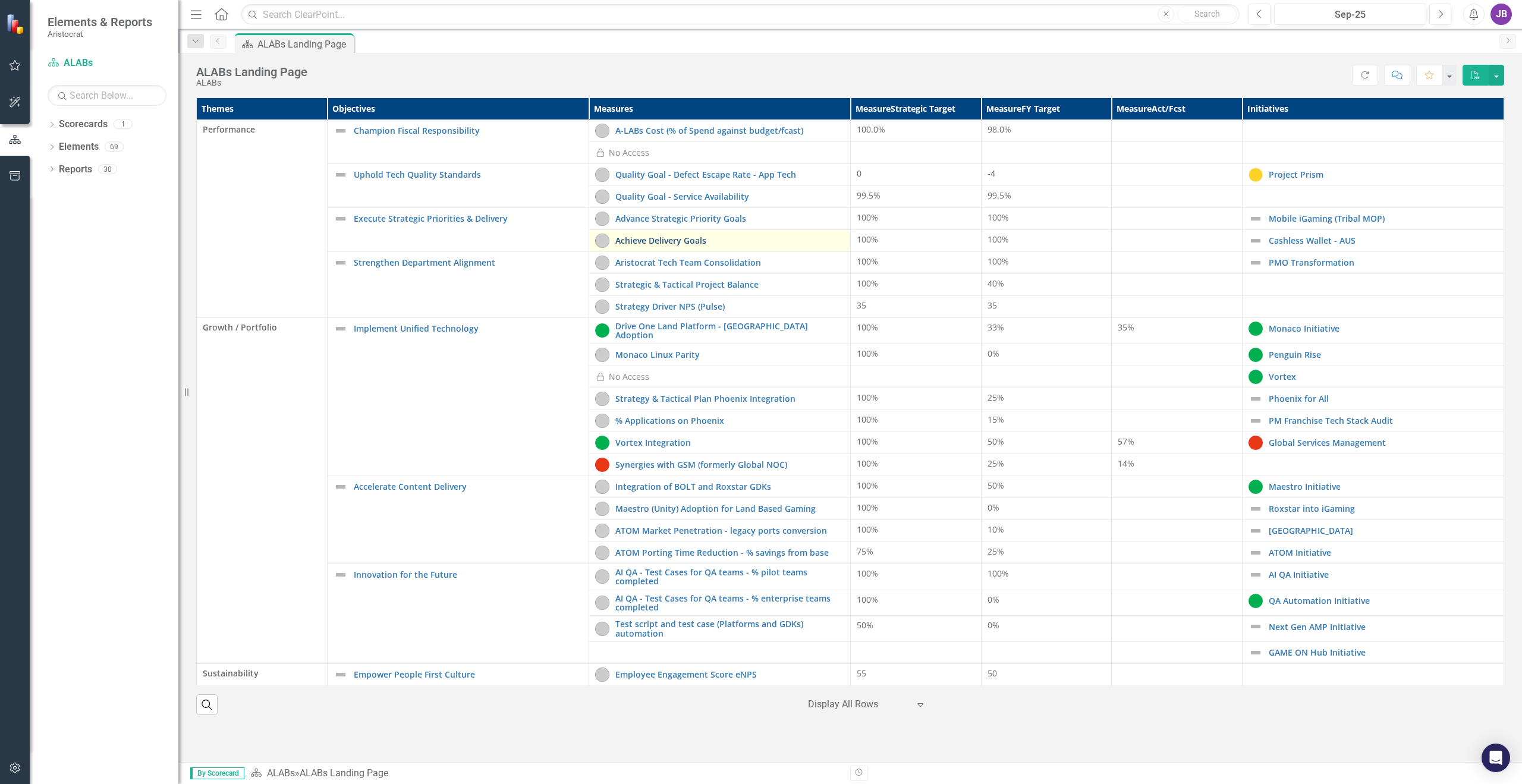
click at [666, 239] on link "Achieve Delivery Goals" at bounding box center [729, 240] width 229 height 9
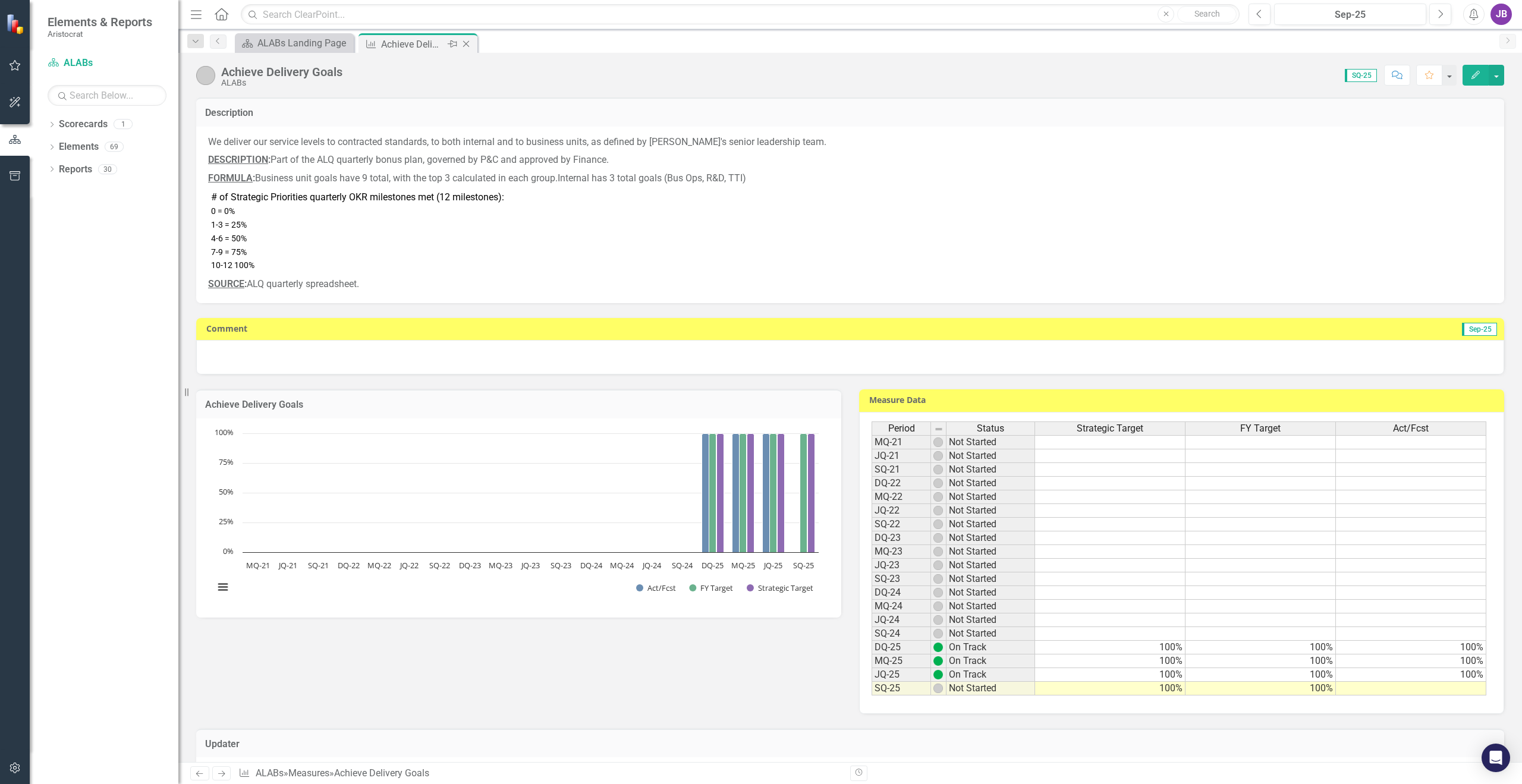
click at [465, 44] on icon "Close" at bounding box center [466, 43] width 12 height 9
